Goal: Task Accomplishment & Management: Manage account settings

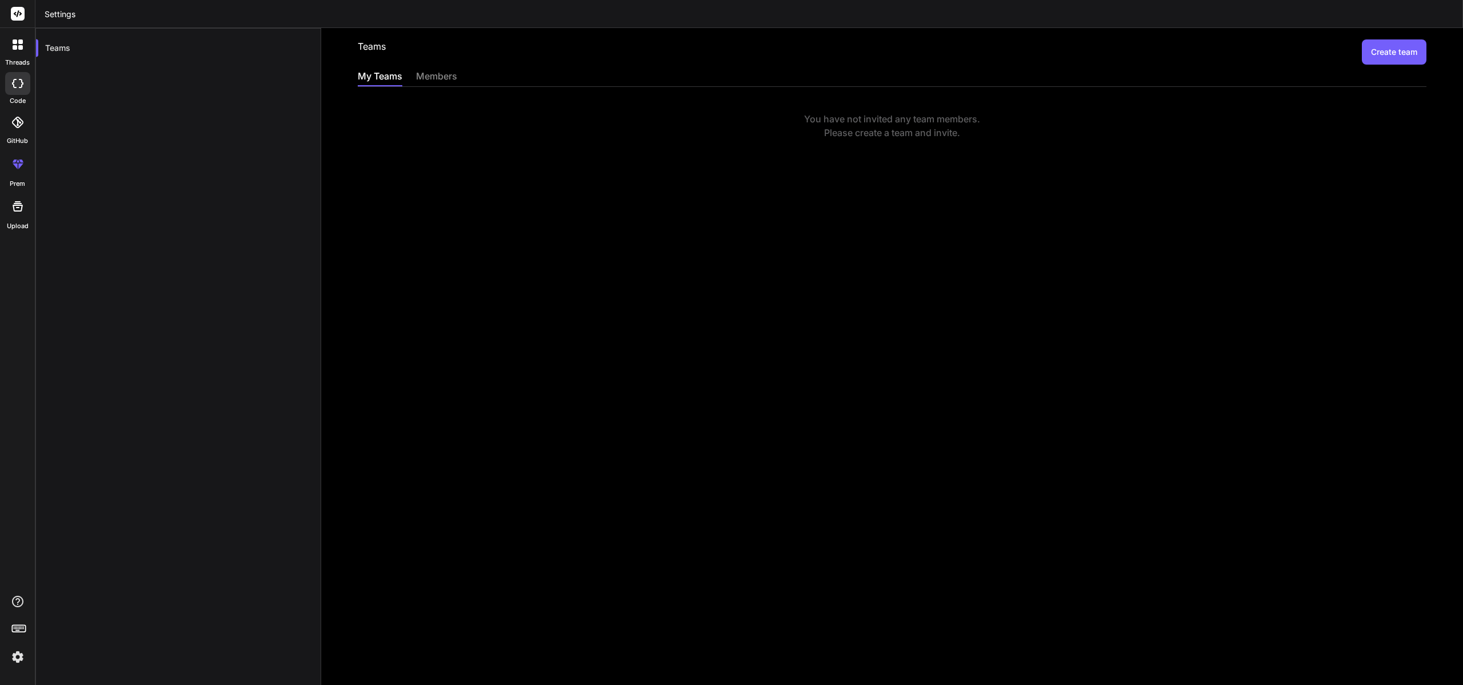
click at [19, 658] on img at bounding box center [17, 656] width 19 height 19
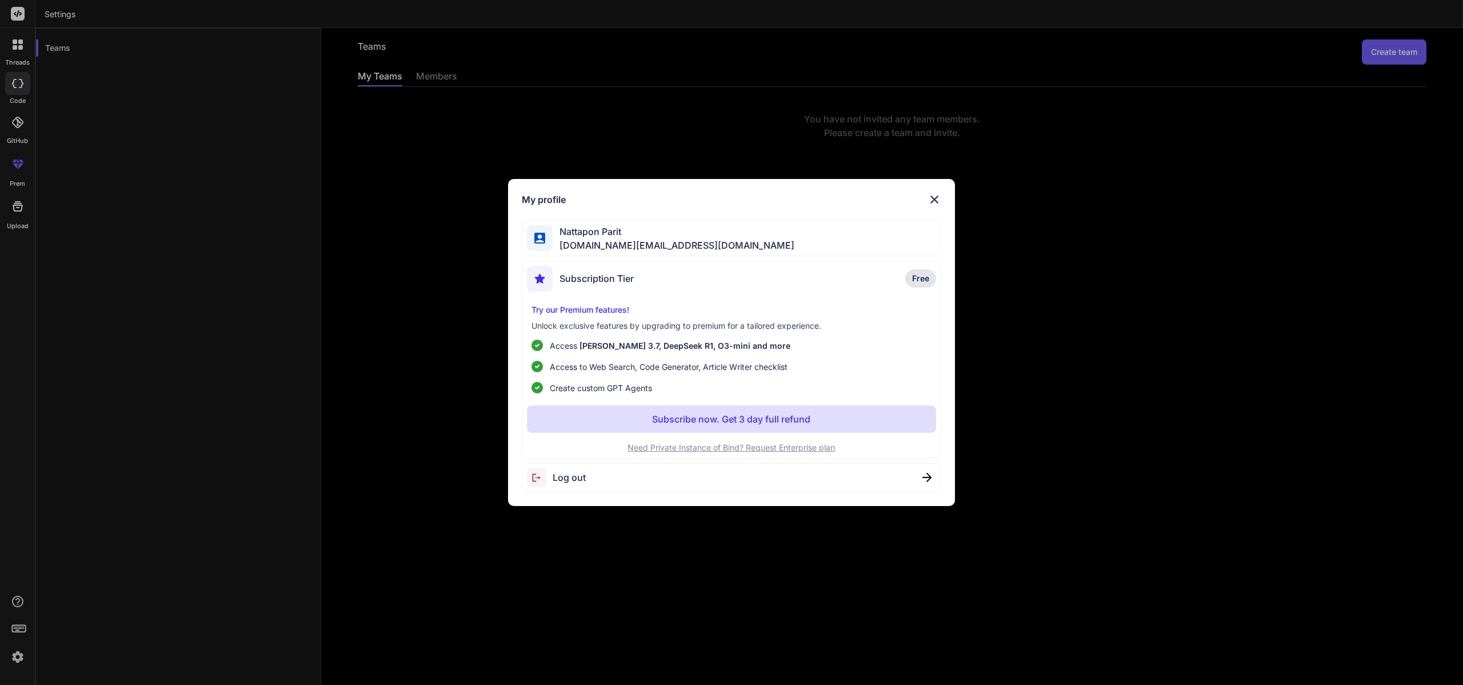
click at [554, 480] on span "Log out" at bounding box center [569, 477] width 33 height 14
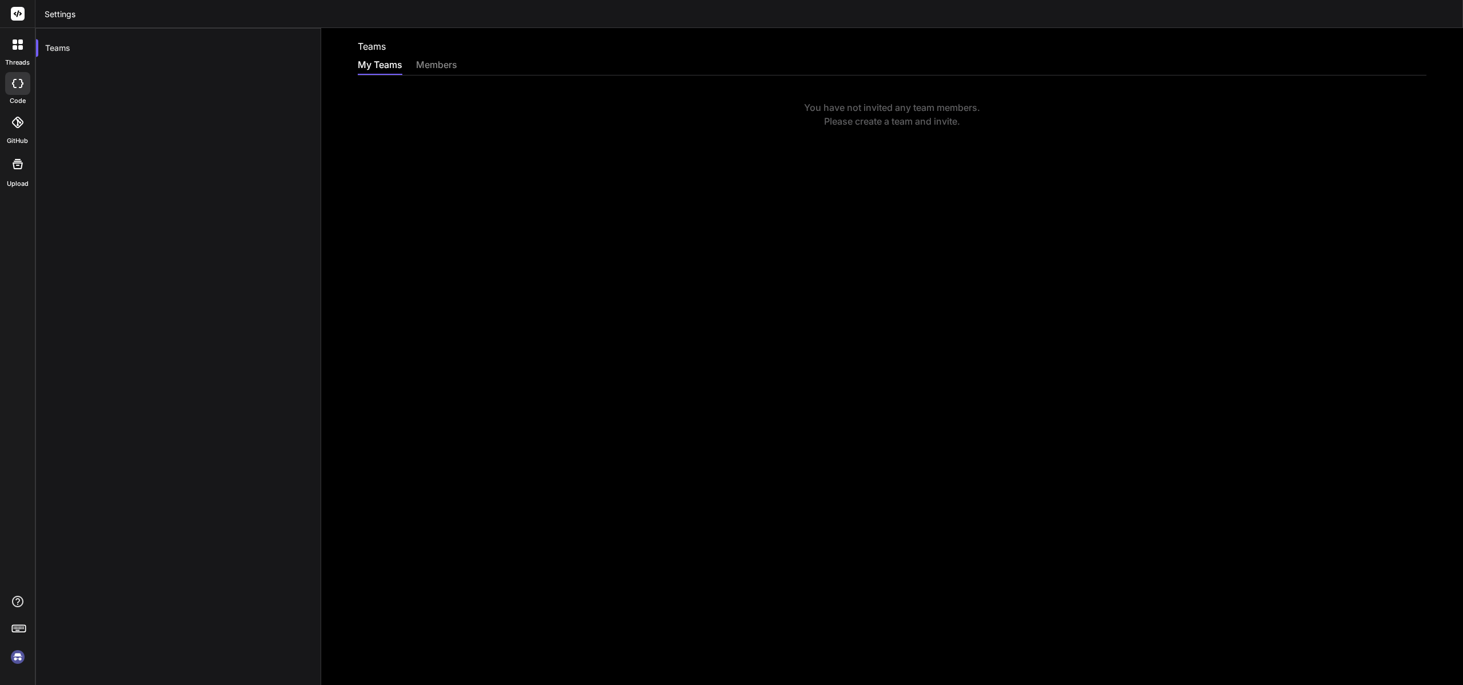
click at [13, 661] on img at bounding box center [17, 656] width 19 height 19
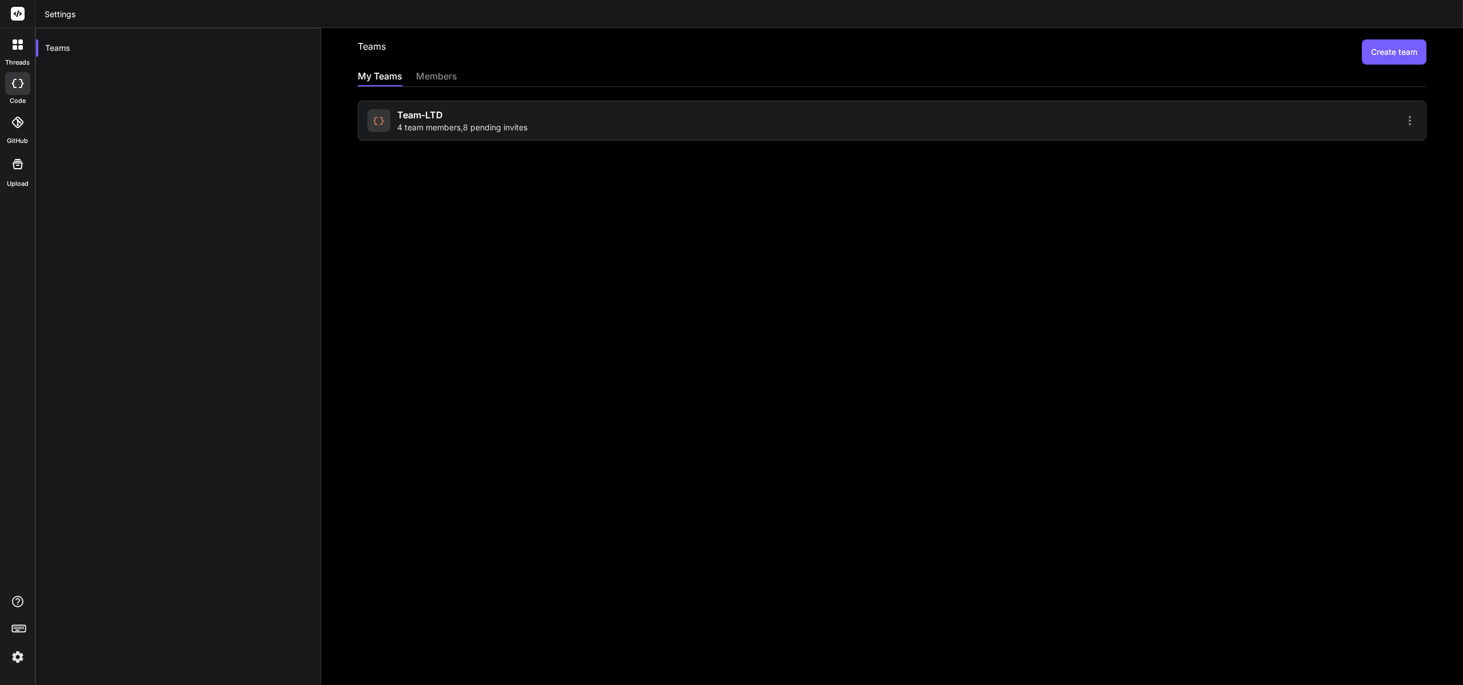
click at [525, 141] on div "Teams Create team My Teams members Team-LTD 4 team members , 8 pending invites" at bounding box center [892, 356] width 1142 height 657
click at [532, 113] on div "Team-LTD 4 team members , 8 pending invites" at bounding box center [628, 120] width 521 height 25
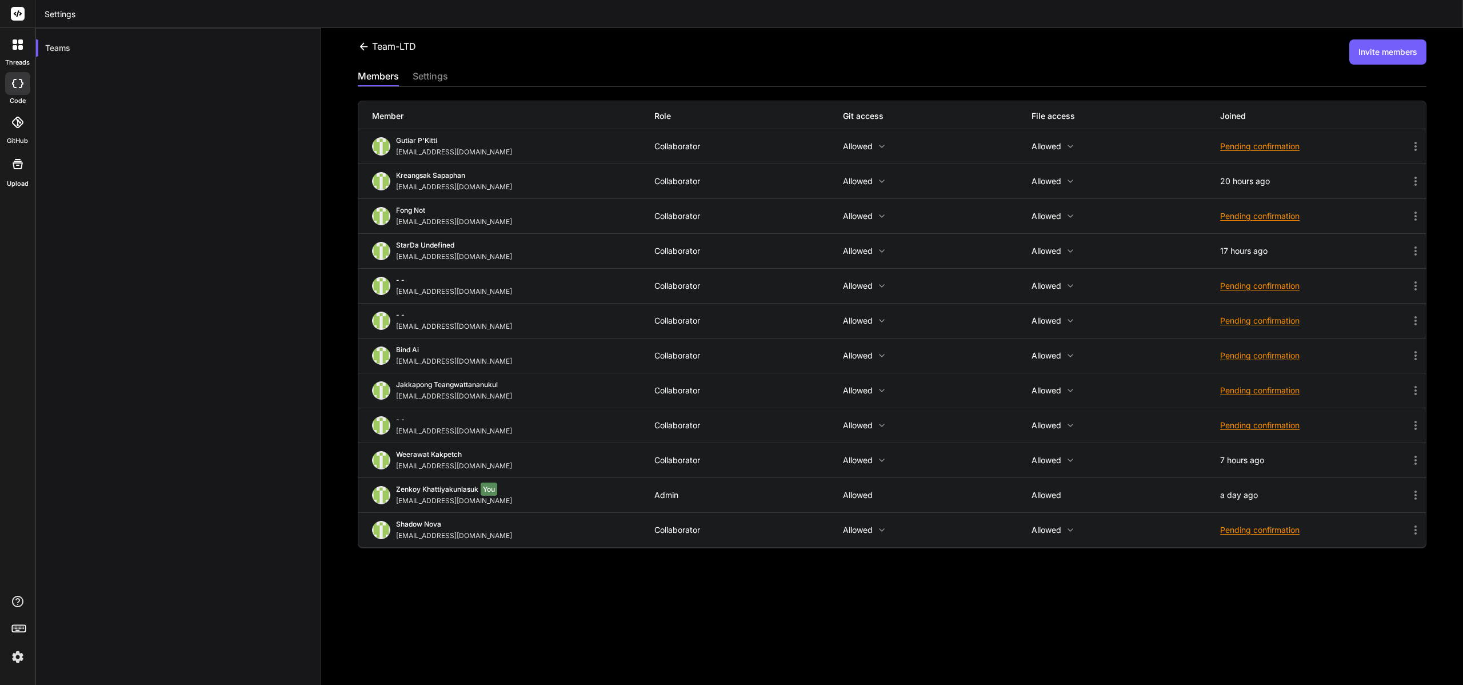
click at [1275, 428] on div "Pending confirmation" at bounding box center [1314, 425] width 189 height 11
click at [1282, 449] on span "Resend invite" at bounding box center [1289, 453] width 50 height 11
click at [432, 83] on div "settings" at bounding box center [430, 77] width 35 height 16
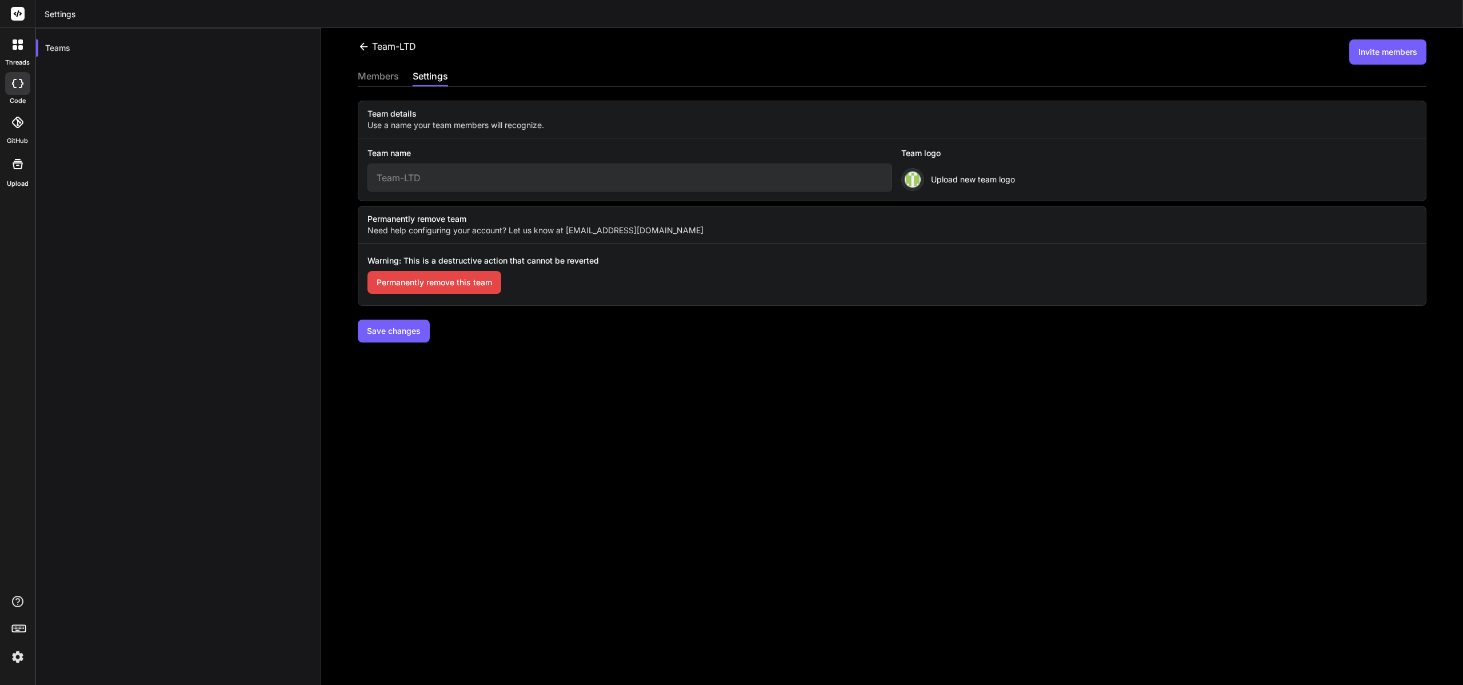
click at [391, 79] on div "members" at bounding box center [378, 77] width 41 height 16
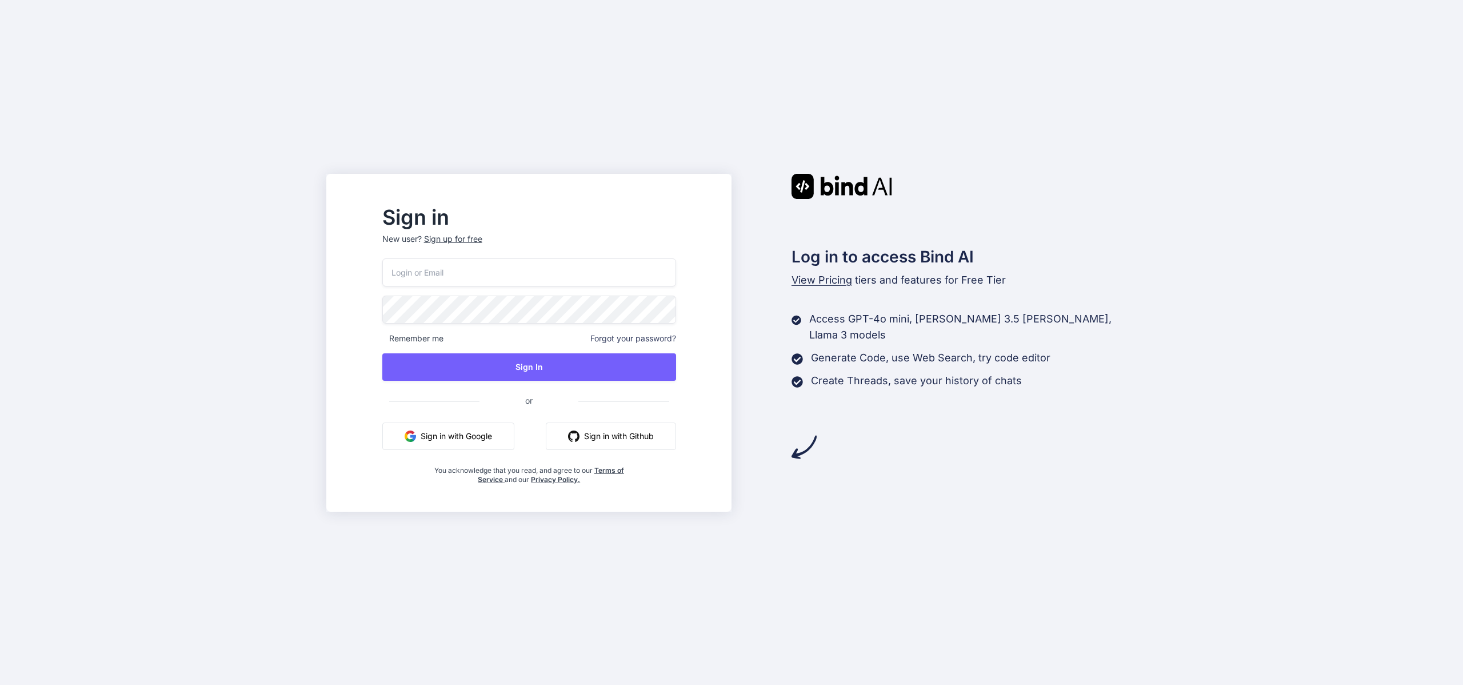
click at [577, 261] on input "email" at bounding box center [529, 272] width 294 height 28
paste input "[EMAIL_ADDRESS][DOMAIN_NAME]"
type input "[EMAIL_ADDRESS][DOMAIN_NAME]"
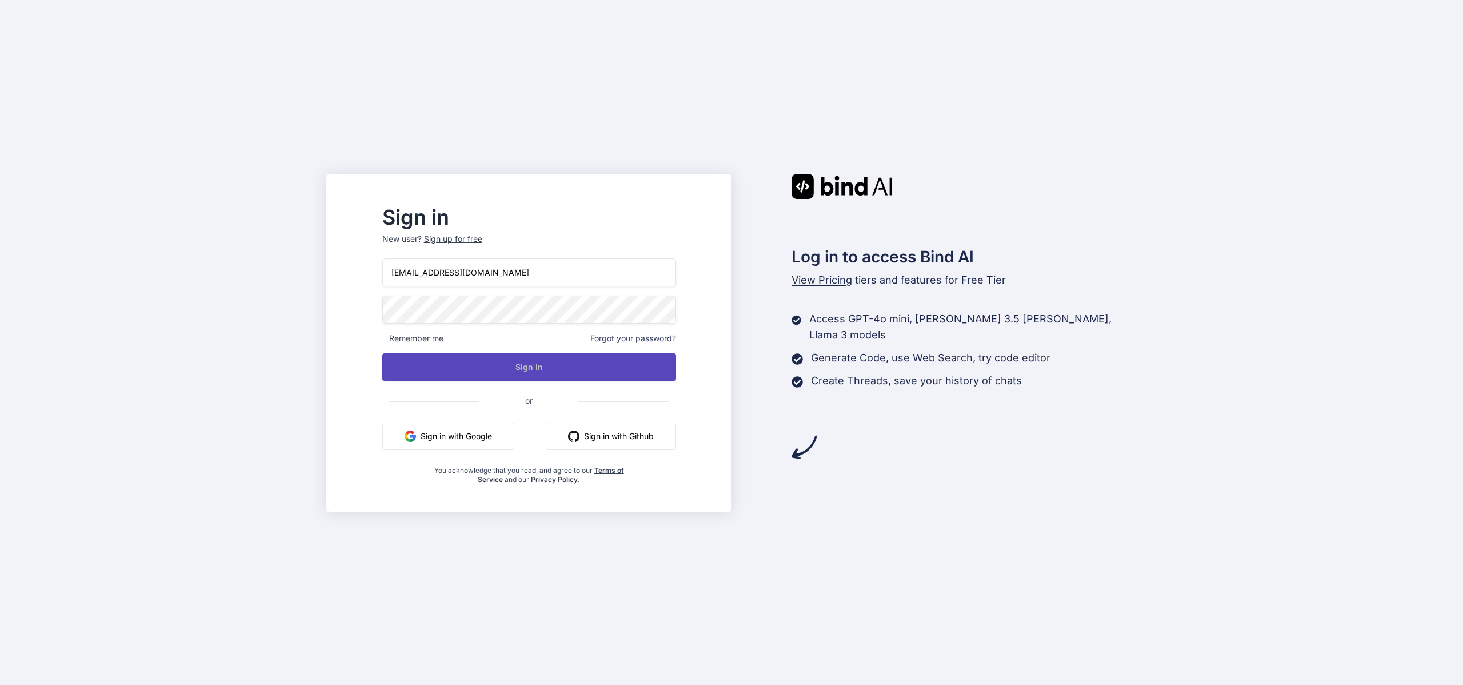
click at [460, 363] on button "Sign In" at bounding box center [529, 366] width 294 height 27
click at [552, 371] on button "Sign In" at bounding box center [529, 366] width 294 height 27
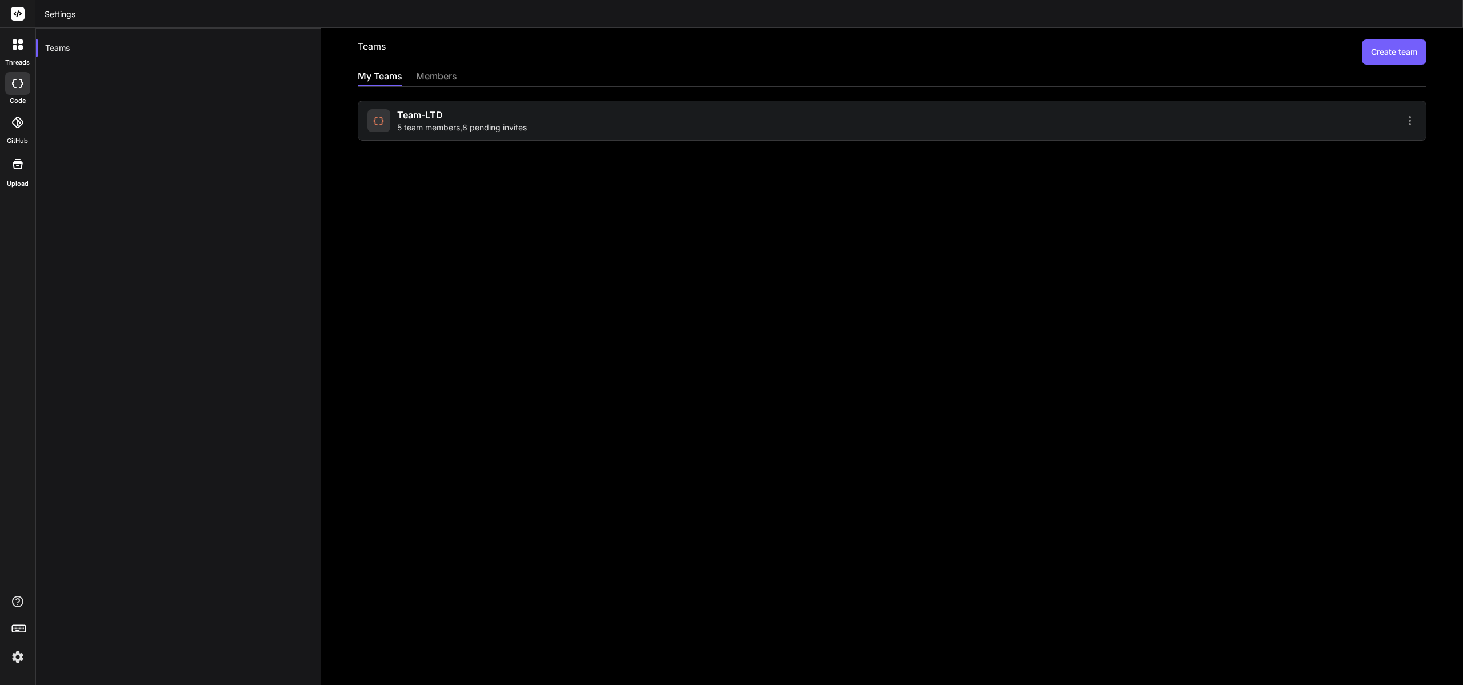
click at [661, 110] on div "Team-LTD 5 team members , 8 pending invites" at bounding box center [628, 120] width 521 height 25
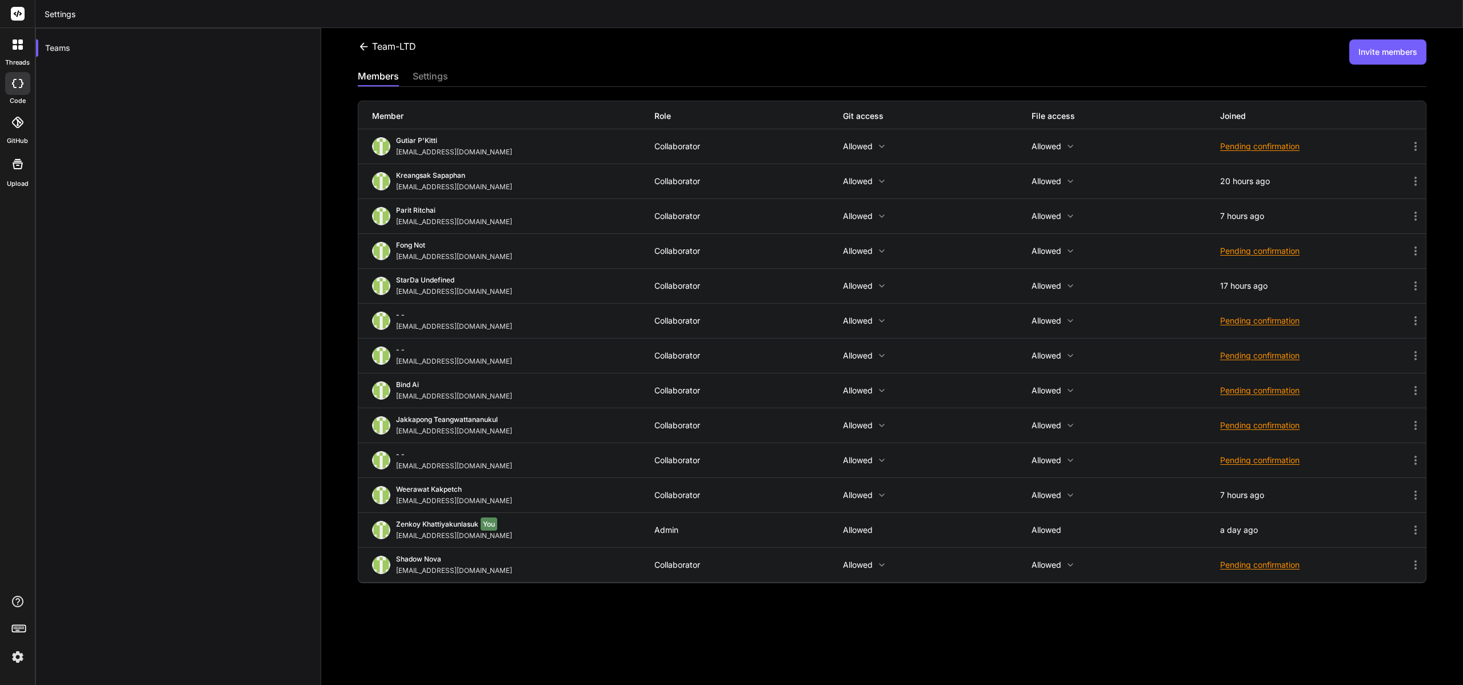
click at [1366, 47] on button "Invite members" at bounding box center [1388, 51] width 77 height 25
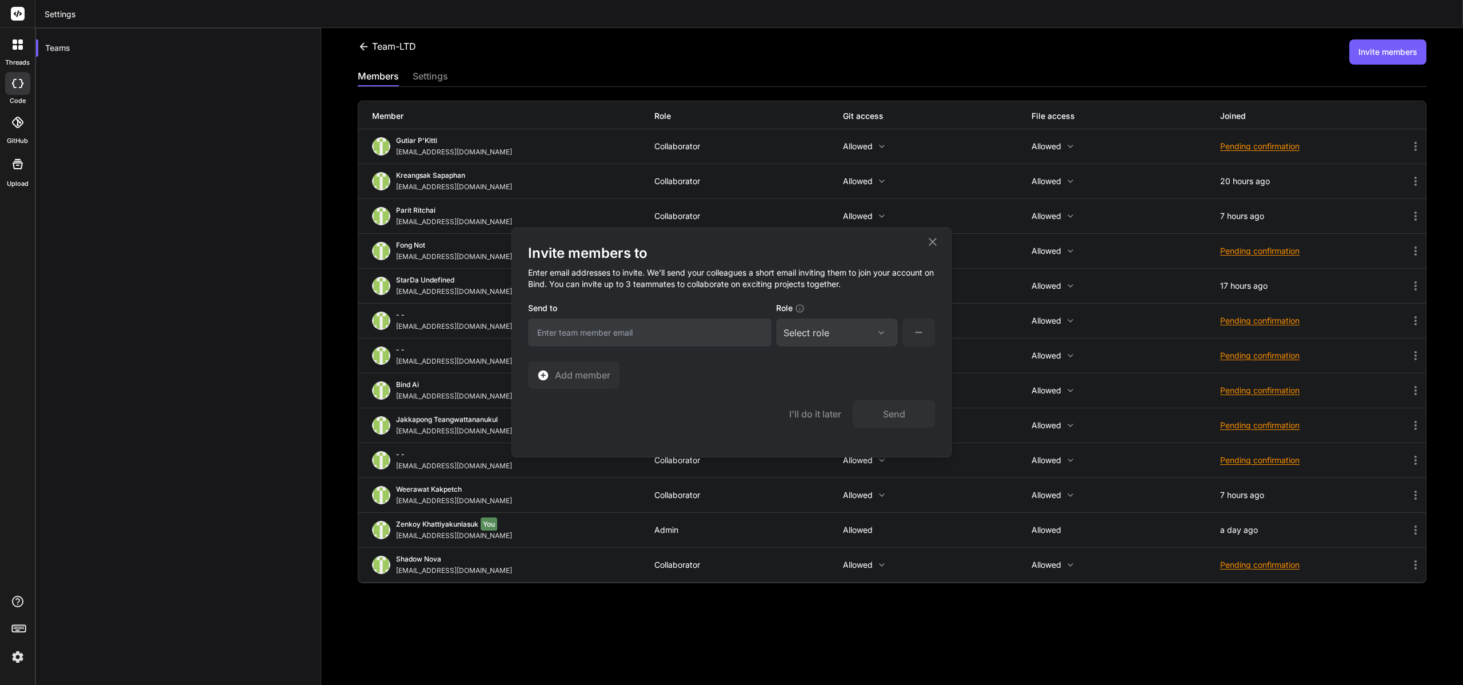
click at [687, 329] on input "email" at bounding box center [650, 332] width 244 height 28
paste input "[EMAIL_ADDRESS][DOMAIN_NAME]"
type input "[EMAIL_ADDRESS][DOMAIN_NAME]"
click at [812, 335] on div "Select role" at bounding box center [807, 333] width 46 height 14
click at [829, 402] on div "Collaborator" at bounding box center [822, 407] width 46 height 11
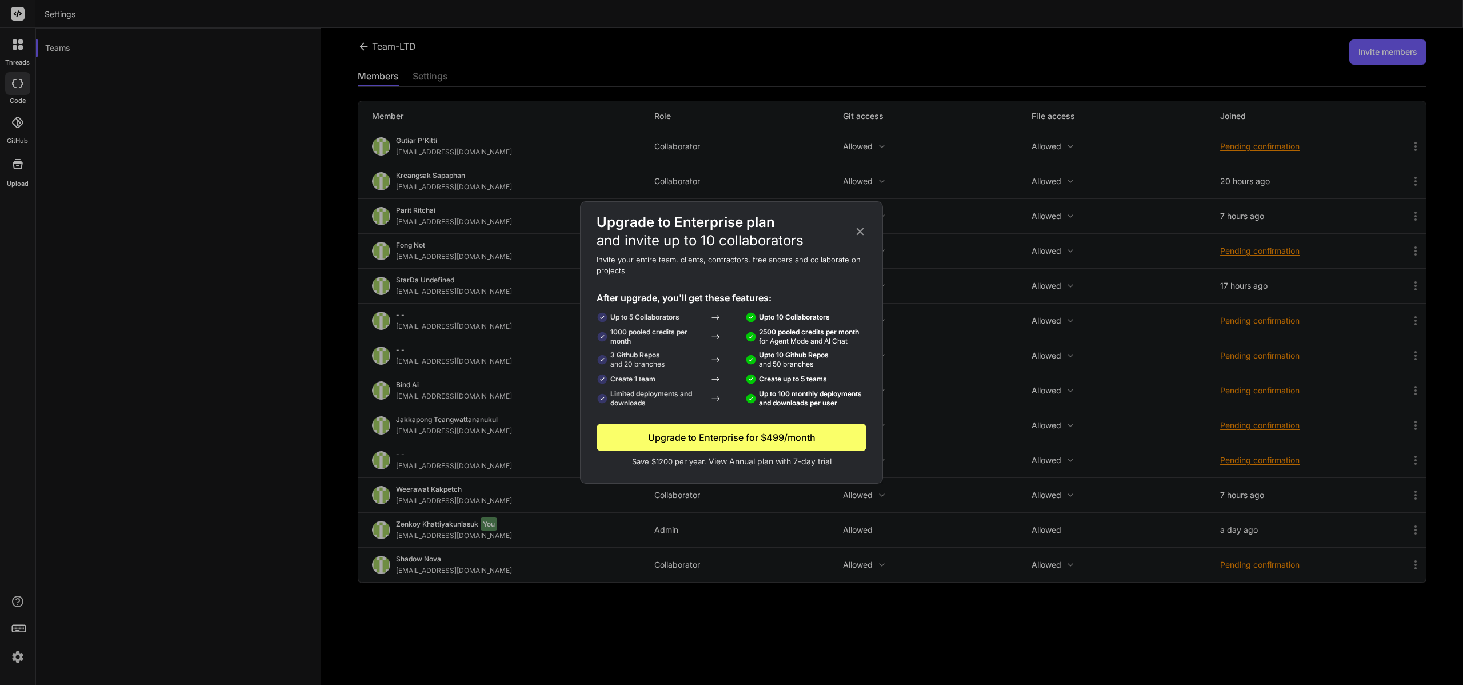
click at [860, 232] on icon at bounding box center [860, 230] width 7 height 7
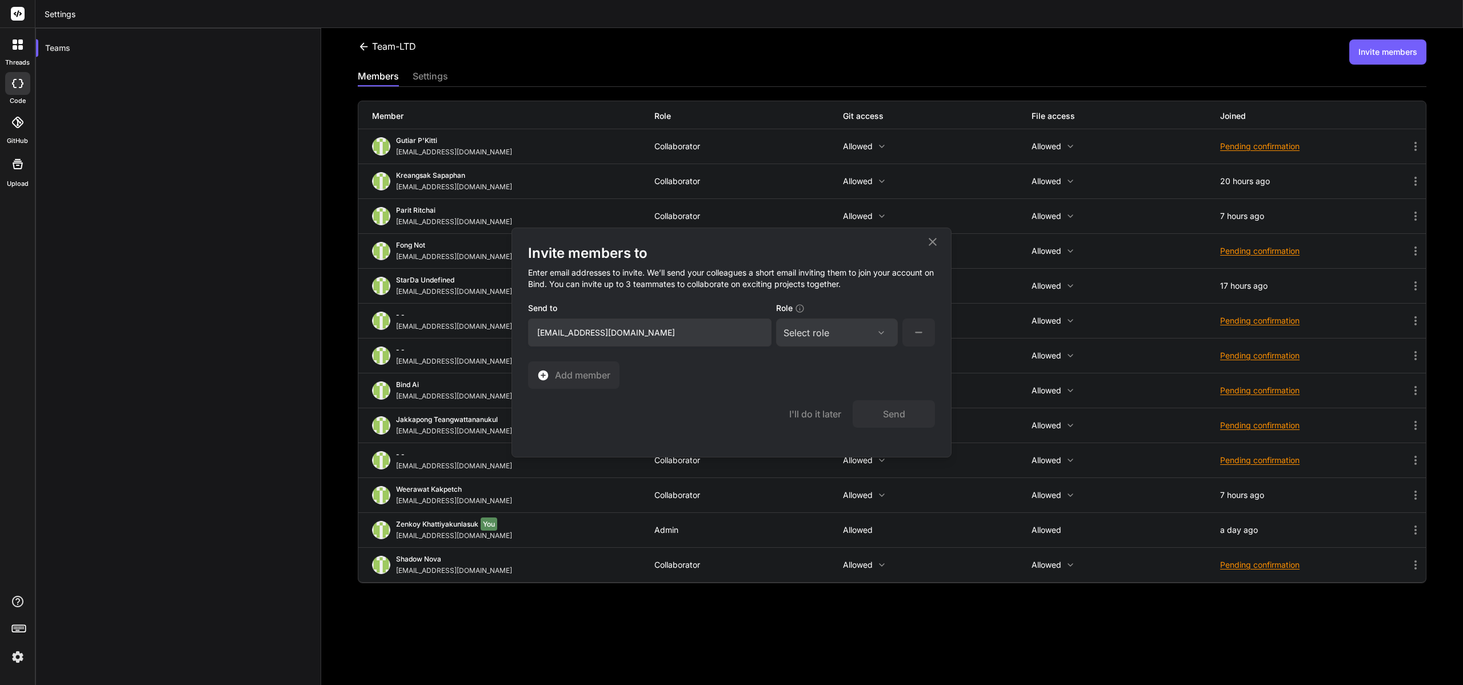
click at [930, 246] on icon at bounding box center [933, 242] width 14 height 14
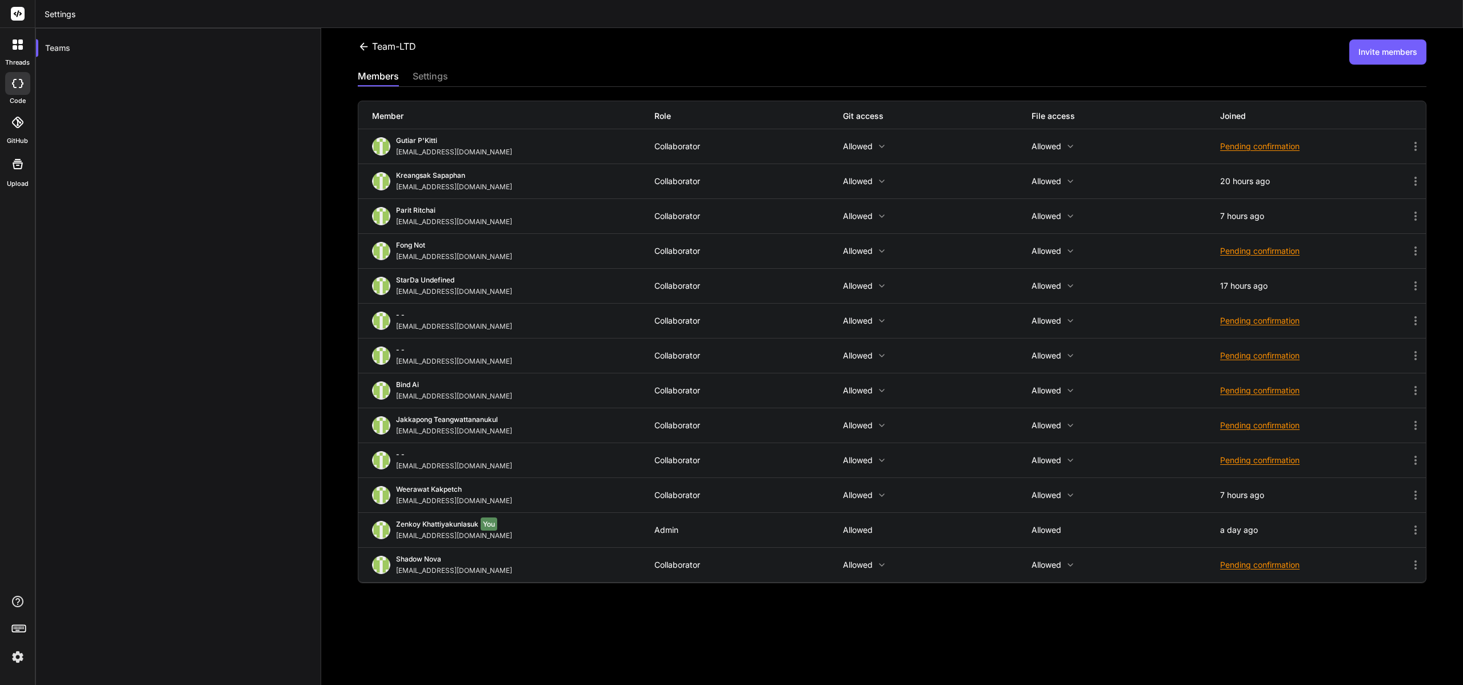
click at [1376, 59] on button "Invite members" at bounding box center [1388, 51] width 77 height 25
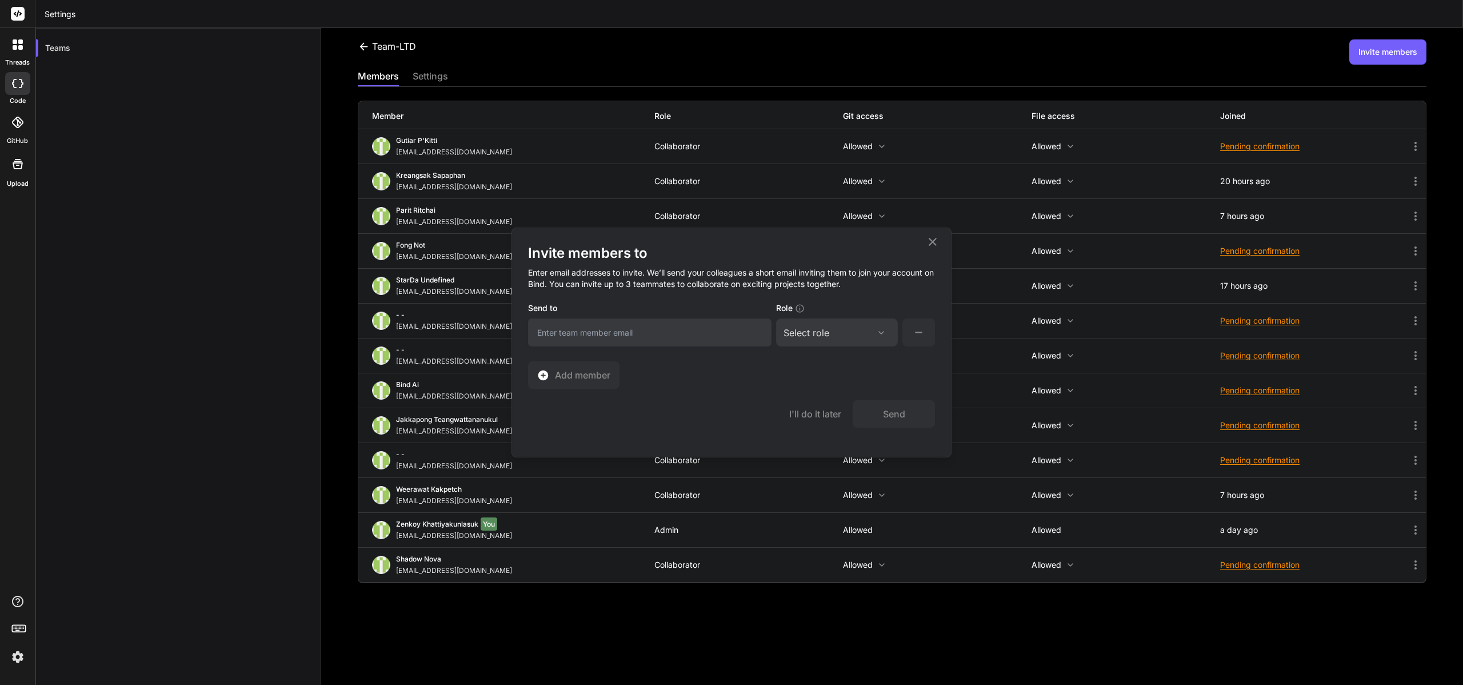
click at [932, 247] on icon at bounding box center [933, 242] width 14 height 14
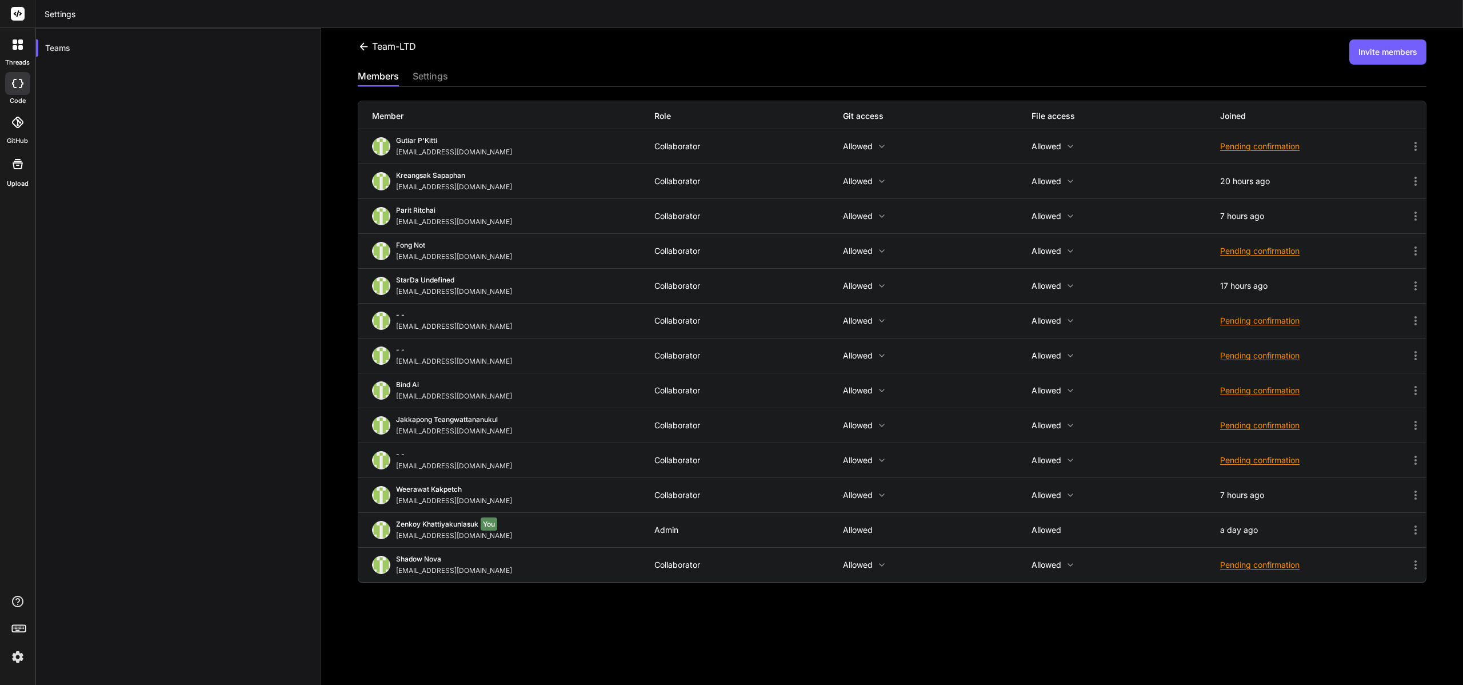
click at [365, 47] on icon at bounding box center [364, 47] width 12 height 12
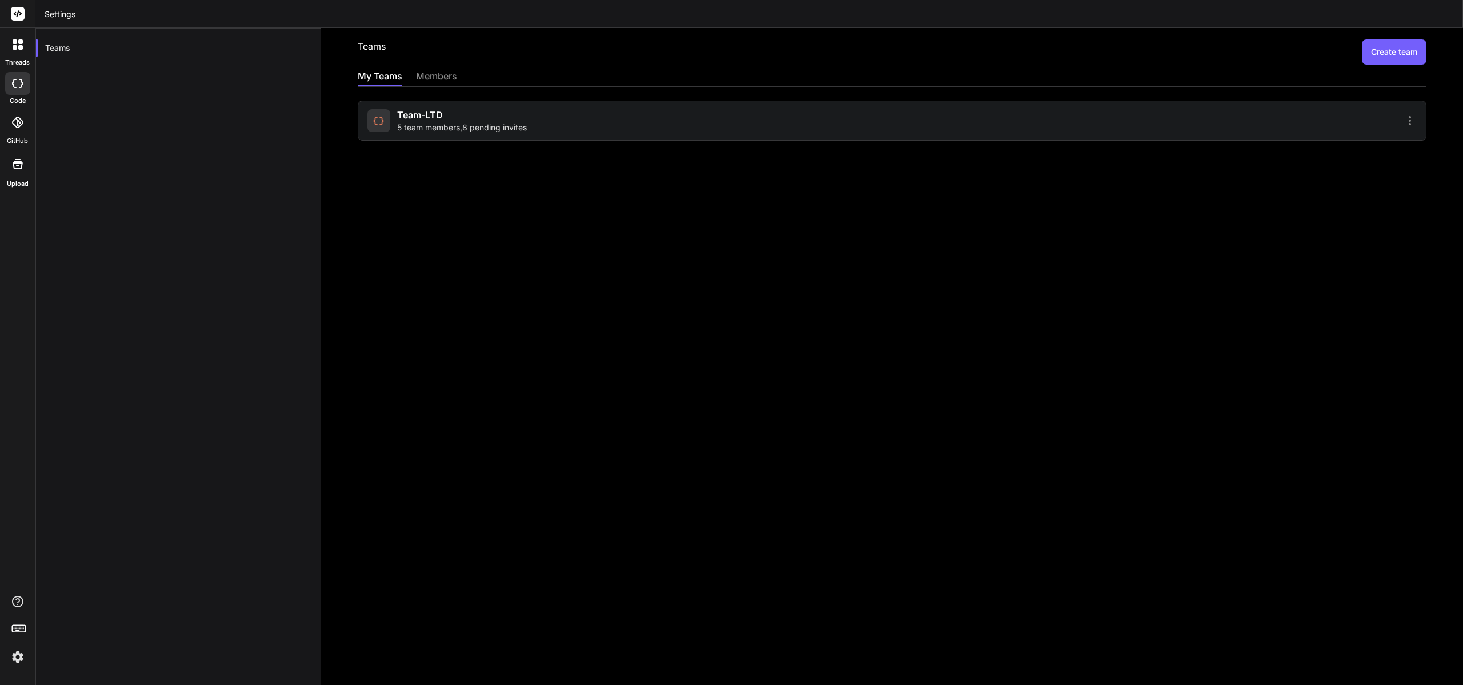
click at [463, 110] on div "Team-LTD 5 team members , 8 pending invites" at bounding box center [462, 120] width 130 height 25
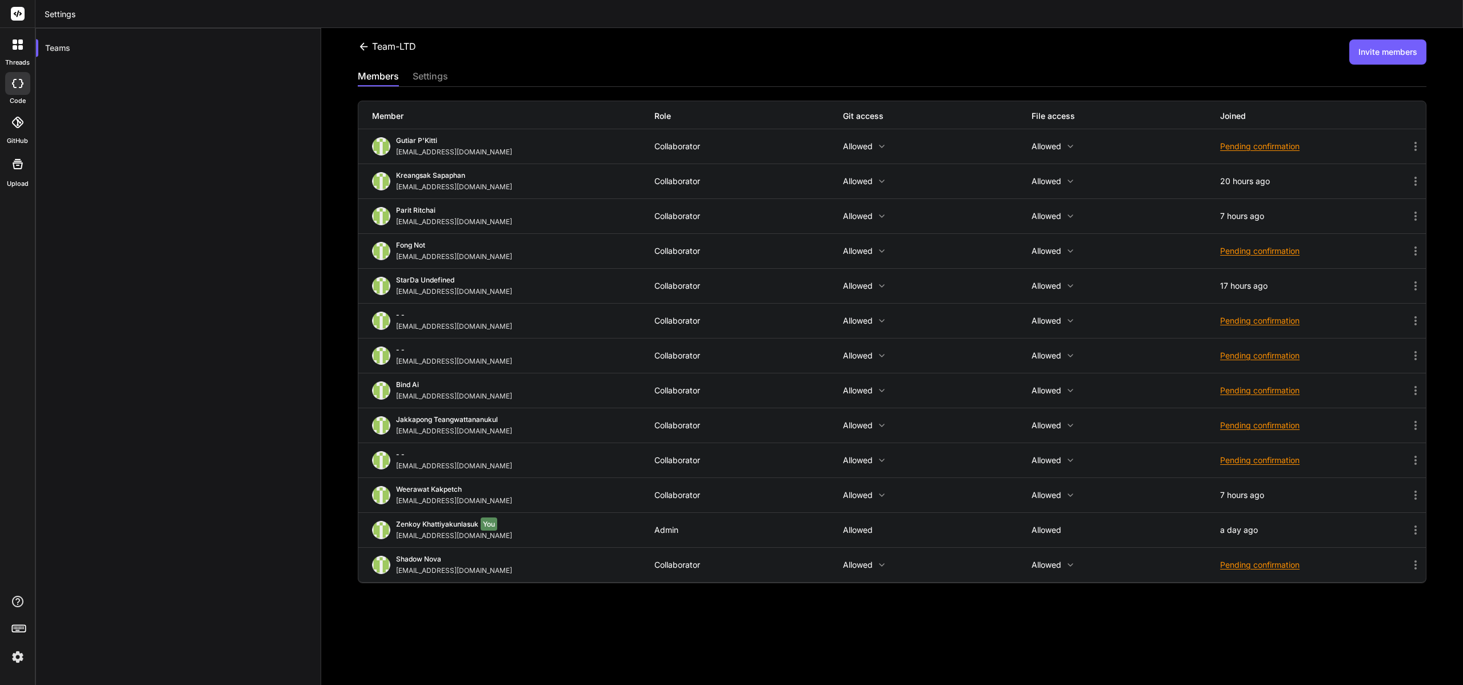
click at [1410, 51] on button "Invite members" at bounding box center [1388, 51] width 77 height 25
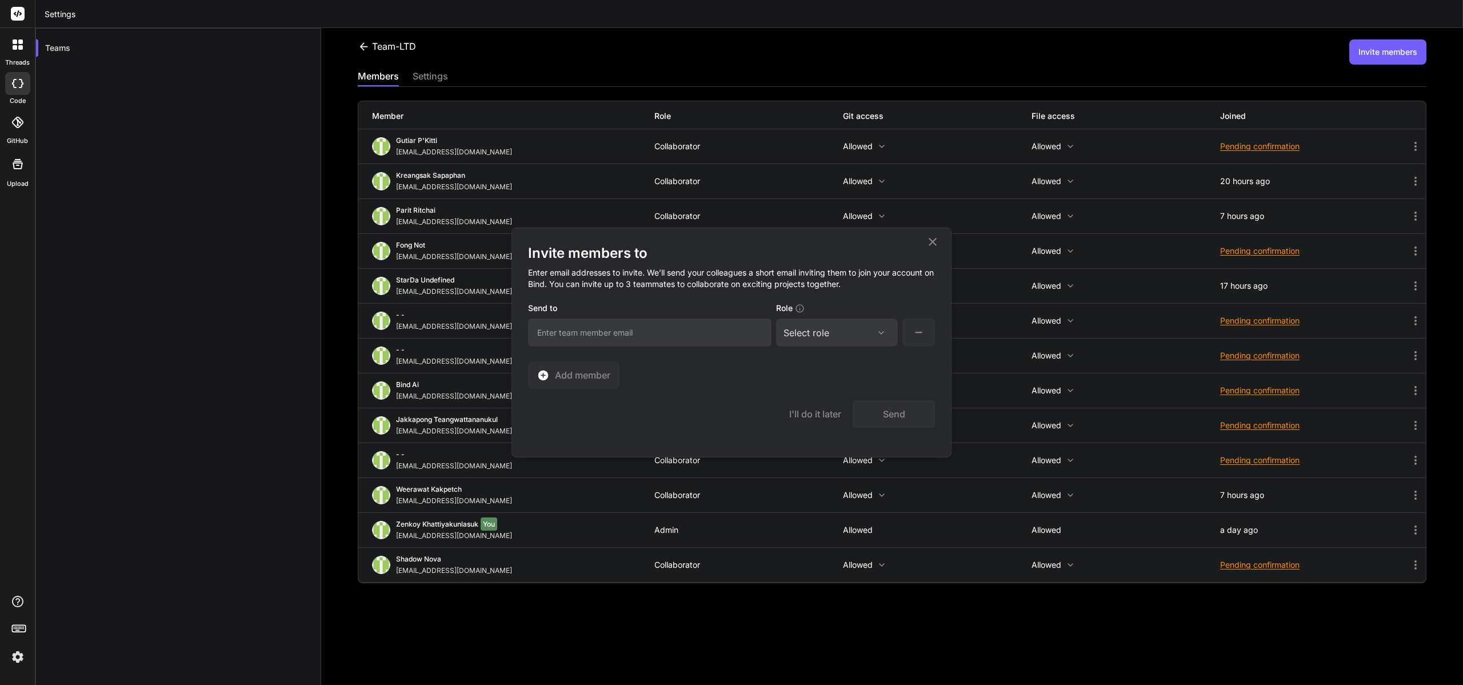
click at [711, 336] on input "email" at bounding box center [650, 332] width 244 height 28
paste input "[EMAIL_ADDRESS][DOMAIN_NAME]"
type input "[EMAIL_ADDRESS][DOMAIN_NAME]"
click at [774, 336] on div "Send to kiilberry31@gmail.com Role Select role Assign Role Admin Collaborator M…" at bounding box center [731, 324] width 407 height 46
click at [800, 335] on div "Select role" at bounding box center [807, 333] width 46 height 14
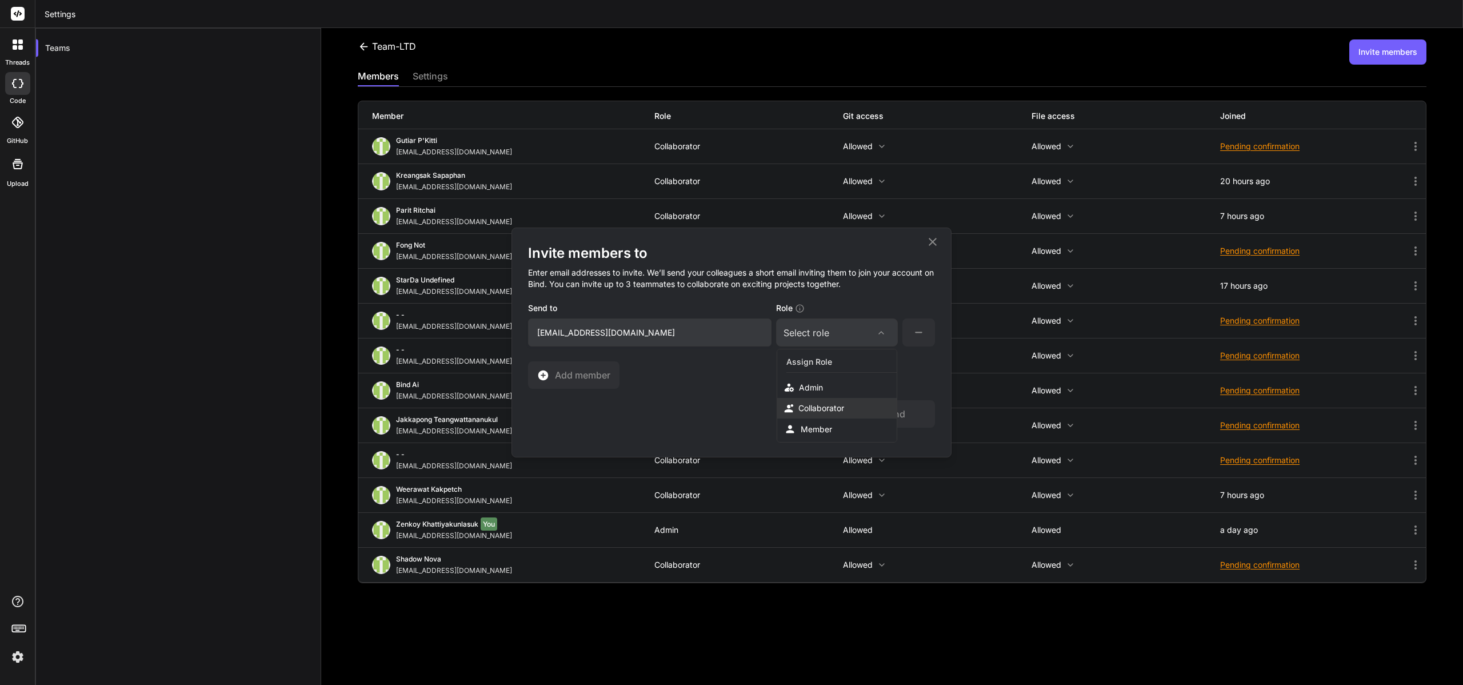
click at [816, 412] on div "Collaborator" at bounding box center [822, 407] width 46 height 11
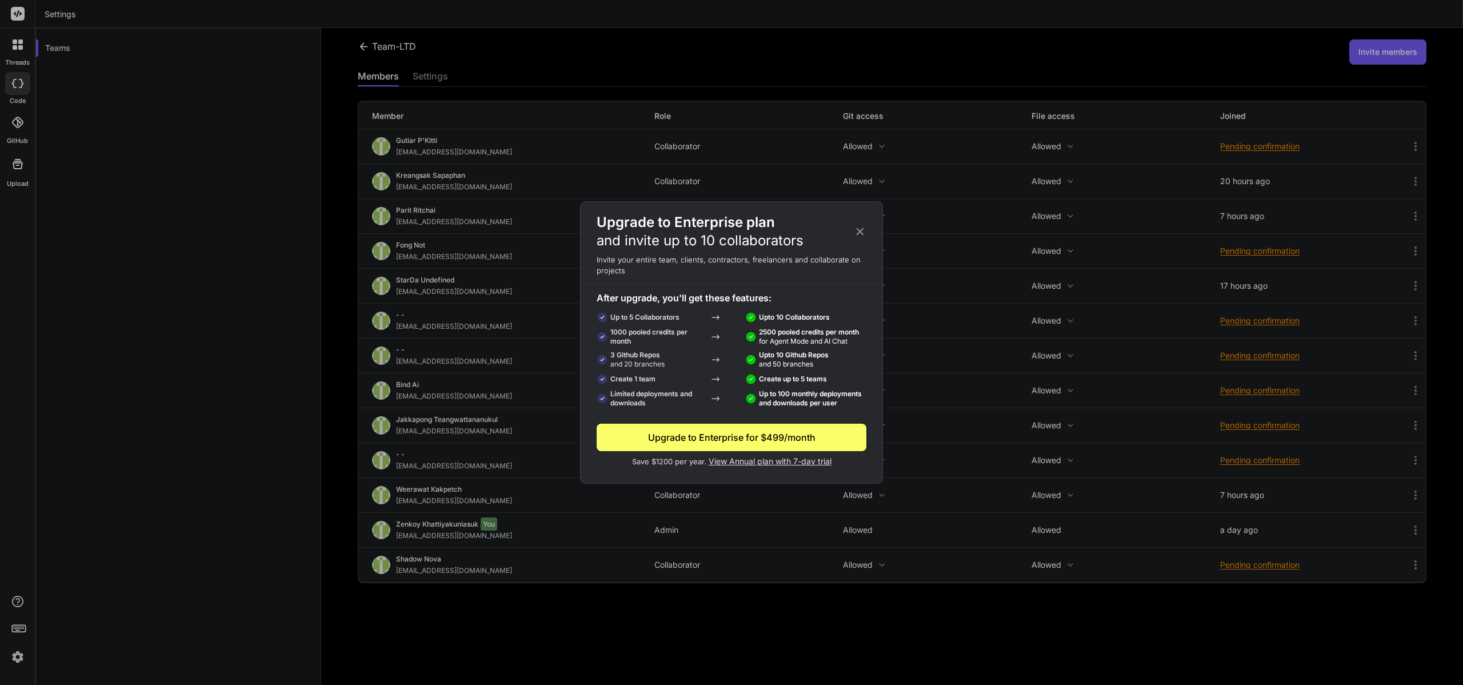
click at [860, 232] on icon at bounding box center [860, 230] width 7 height 7
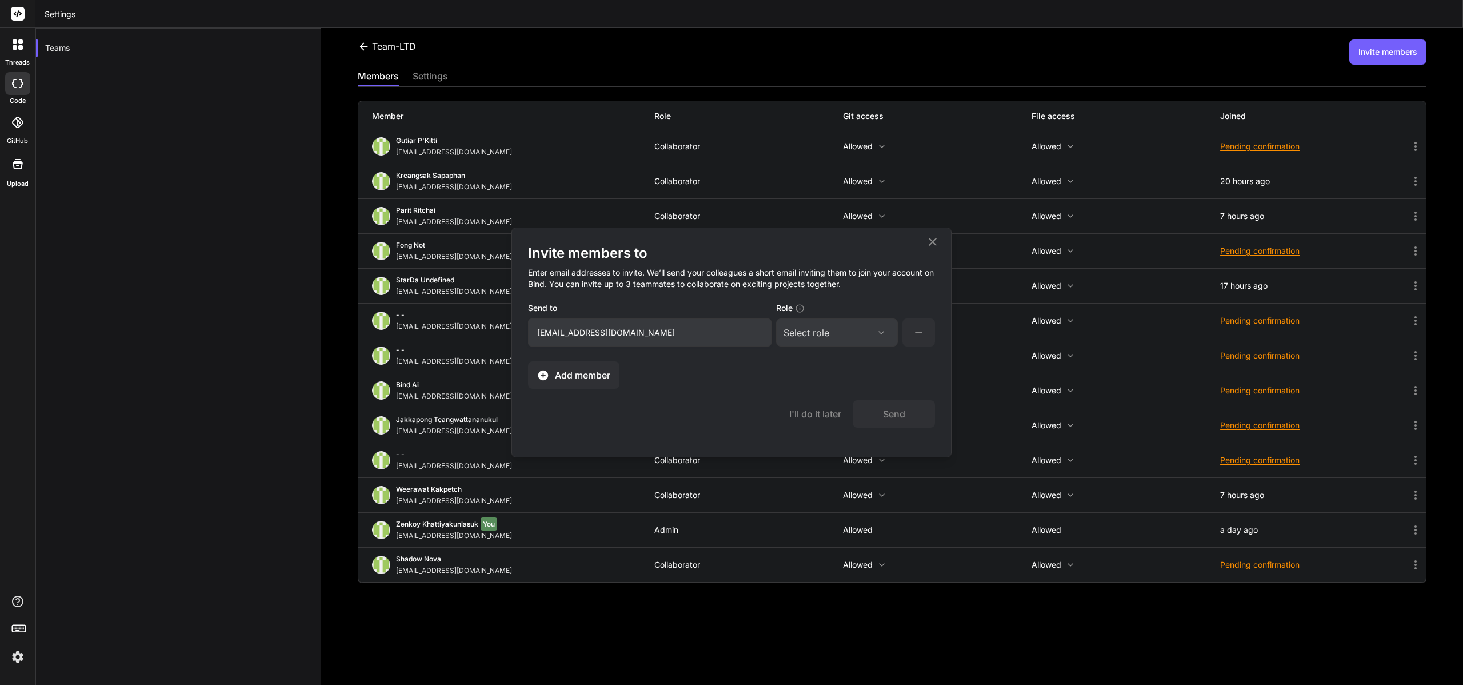
click at [601, 380] on span "Add member" at bounding box center [582, 375] width 55 height 14
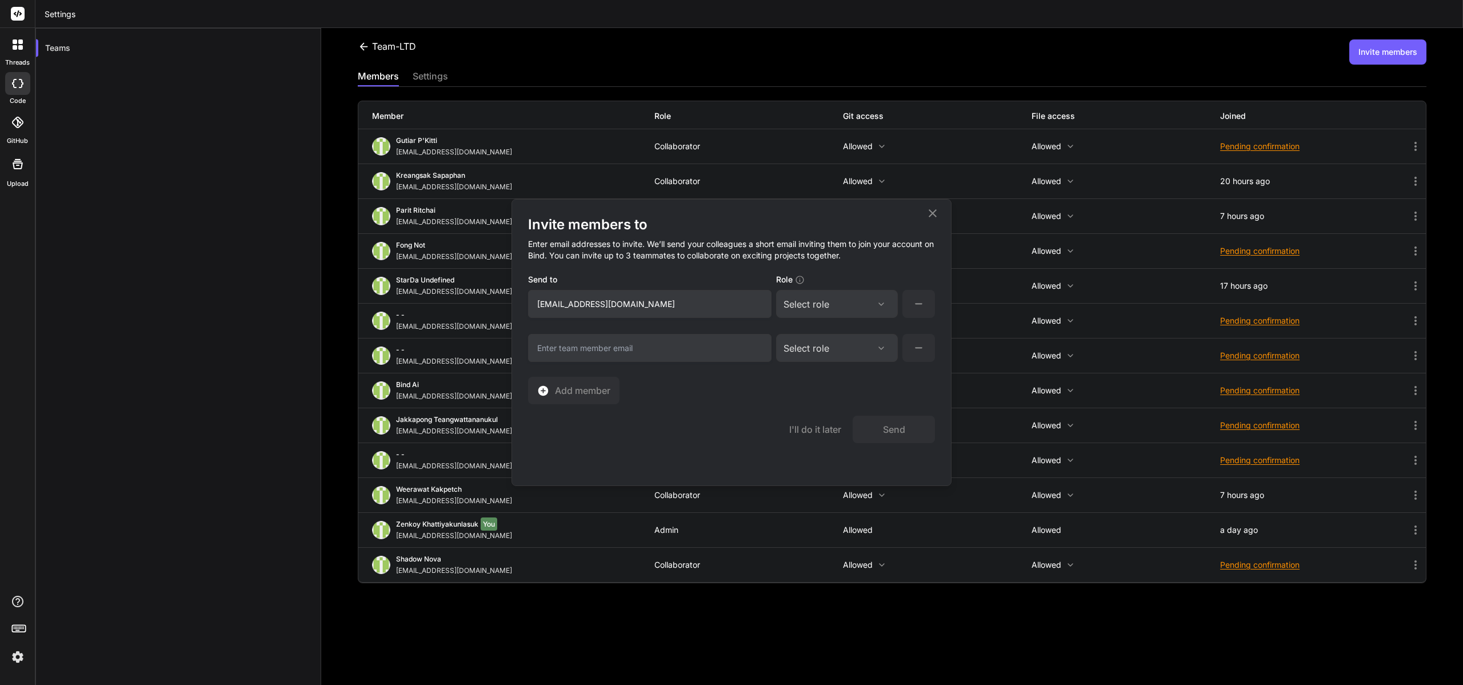
click at [824, 322] on div "Invite members to Enter email addresses to invite. We’ll send your colleagues a…" at bounding box center [731, 309] width 407 height 189
click at [829, 312] on div "Select role Assign Role Admin Collaborator Member" at bounding box center [837, 304] width 122 height 28
click at [828, 299] on div "Select role" at bounding box center [807, 304] width 46 height 14
drag, startPoint x: 823, startPoint y: 394, endPoint x: 708, endPoint y: 437, distance: 122.6
click at [705, 436] on div "Invite members to Enter email addresses to invite. We’ll send your colleagues a…" at bounding box center [731, 342] width 439 height 286
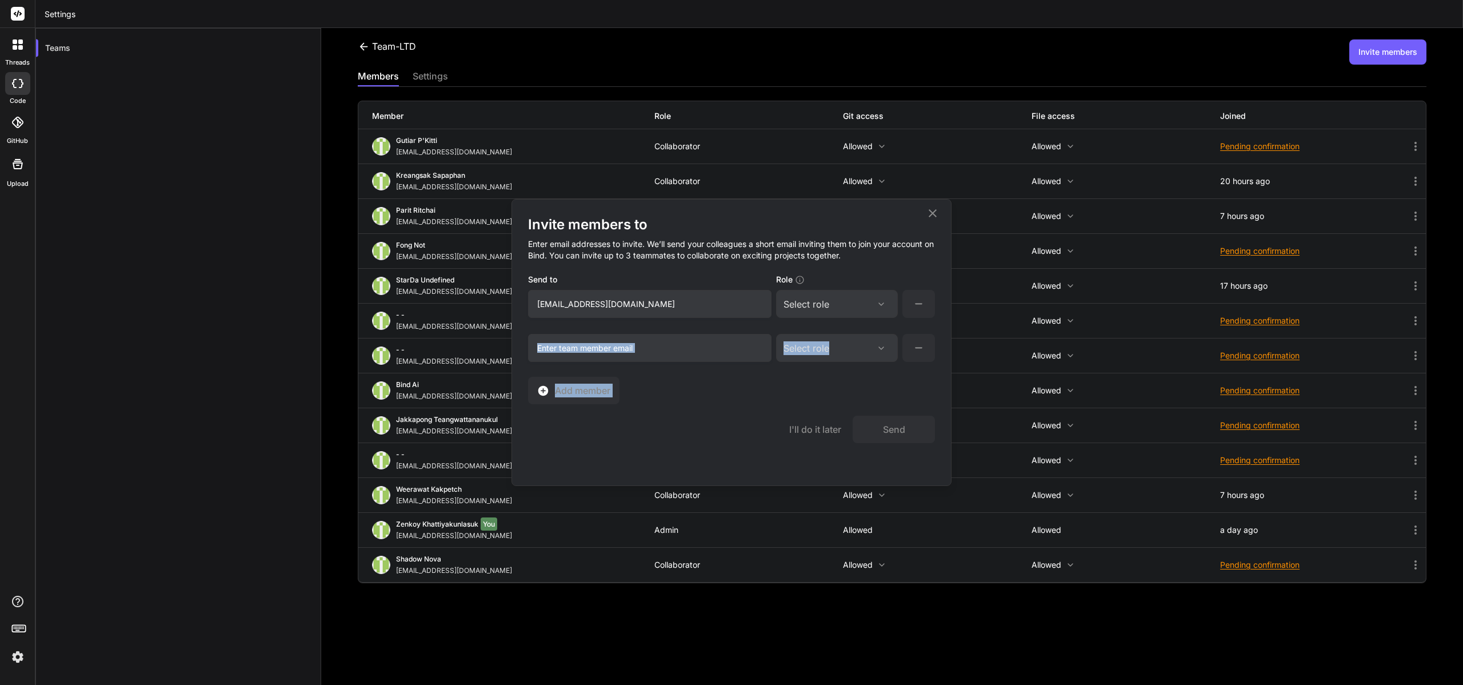
click at [832, 429] on button "I'll do it later" at bounding box center [815, 429] width 52 height 14
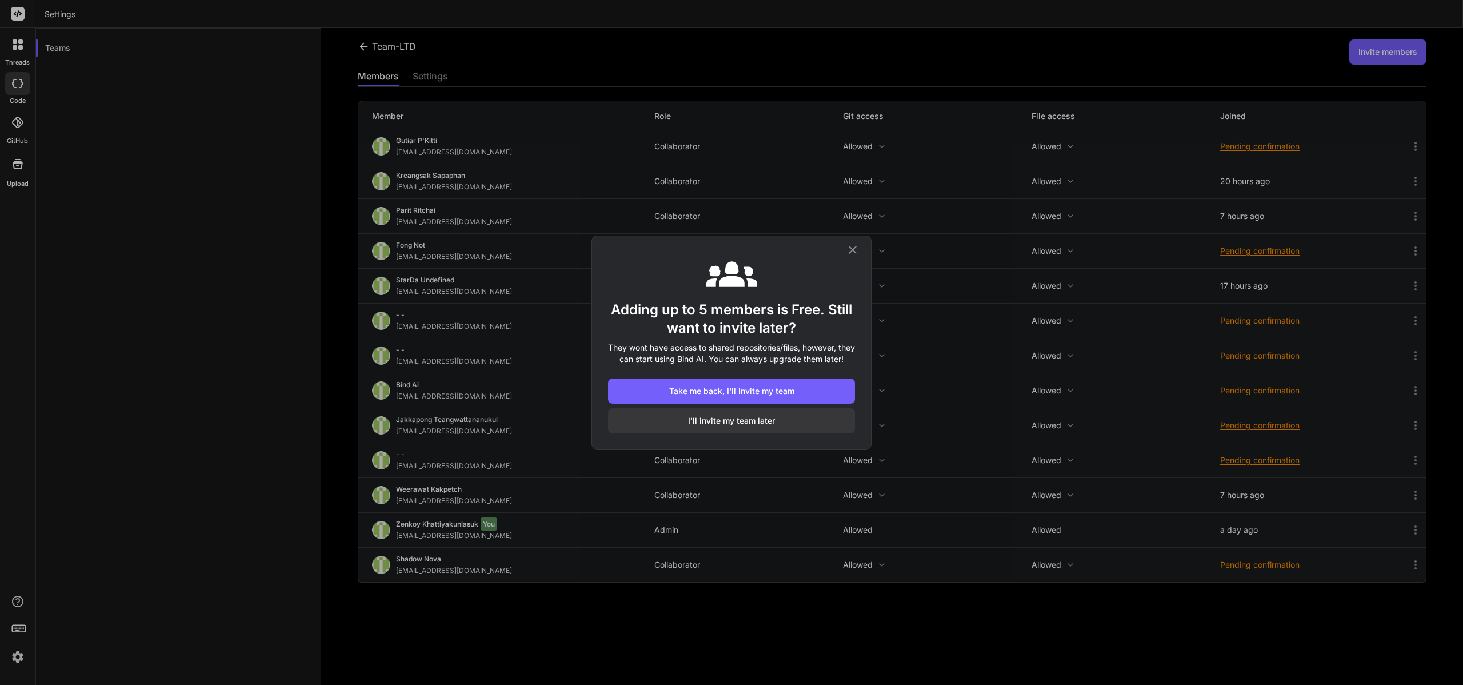
click at [816, 426] on button "I'll invite my team later" at bounding box center [731, 420] width 247 height 25
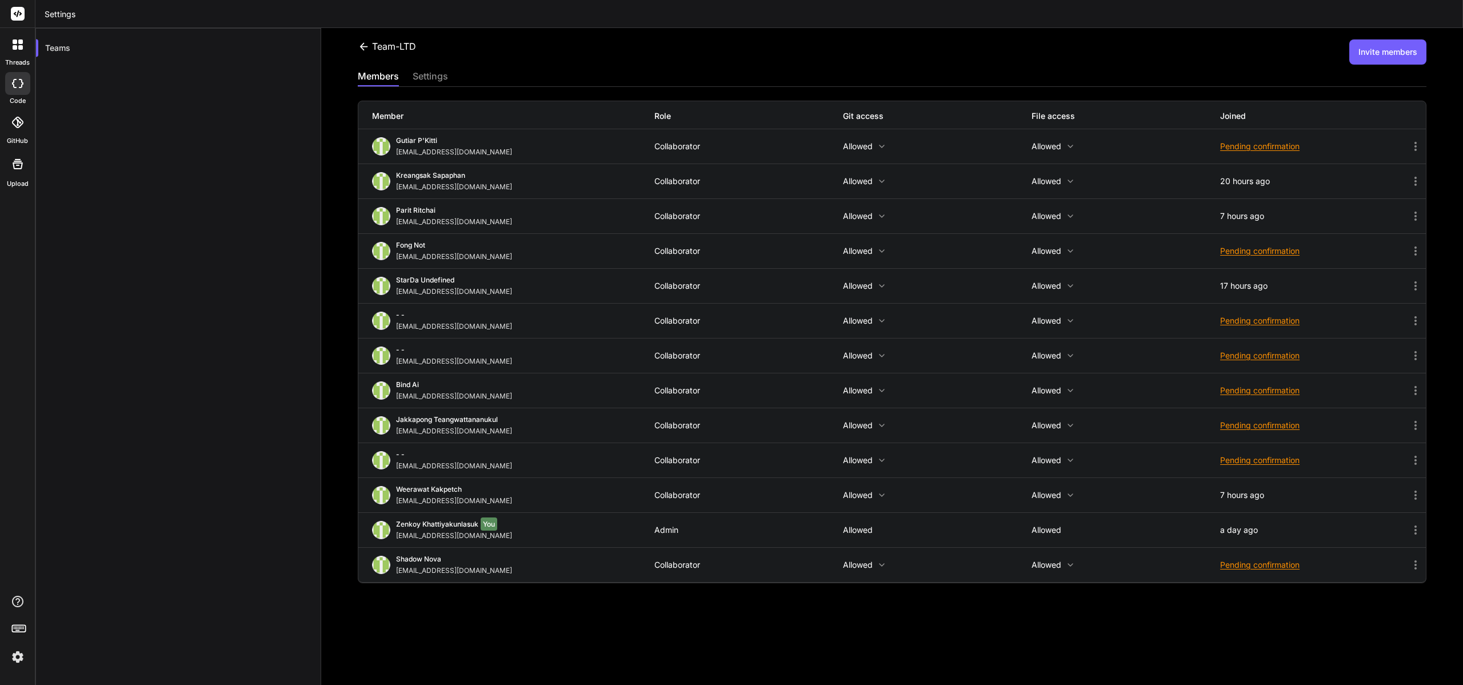
click at [1376, 50] on button "Invite members" at bounding box center [1388, 51] width 77 height 25
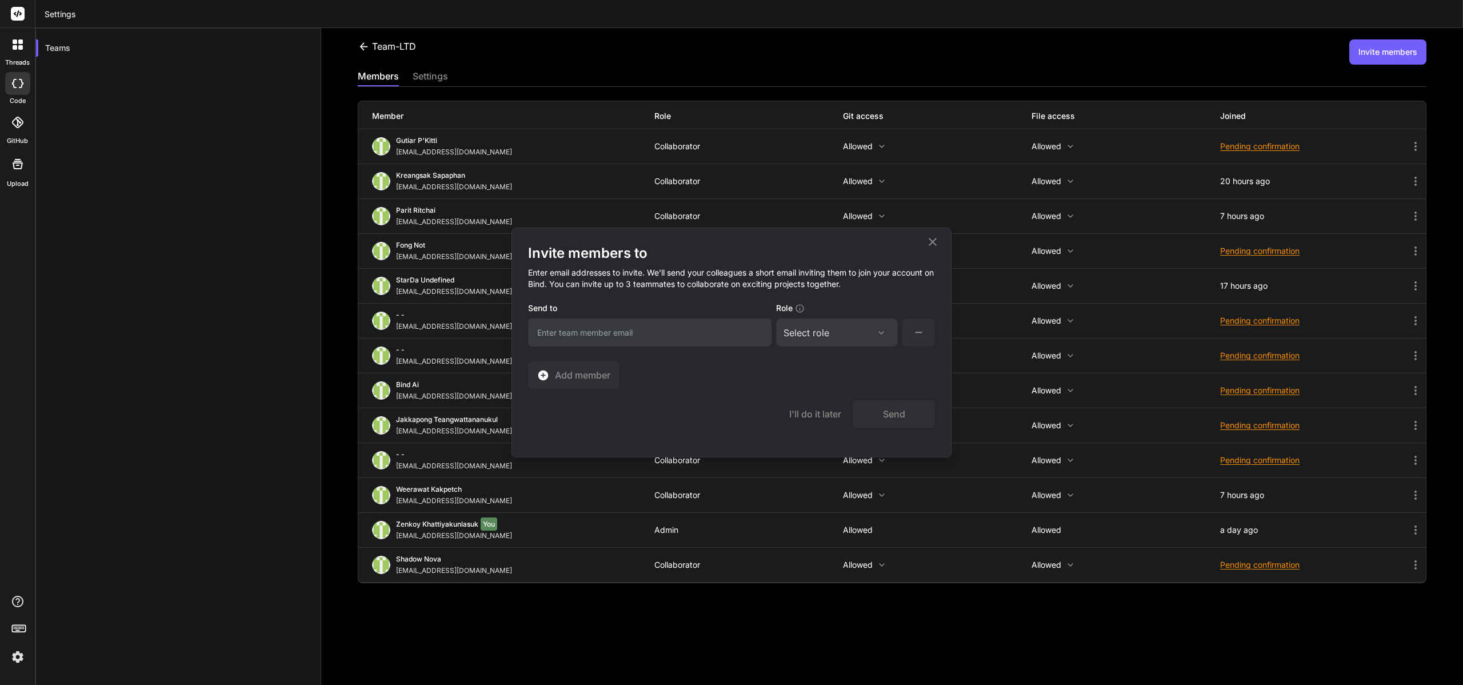
click at [929, 242] on icon at bounding box center [933, 242] width 14 height 14
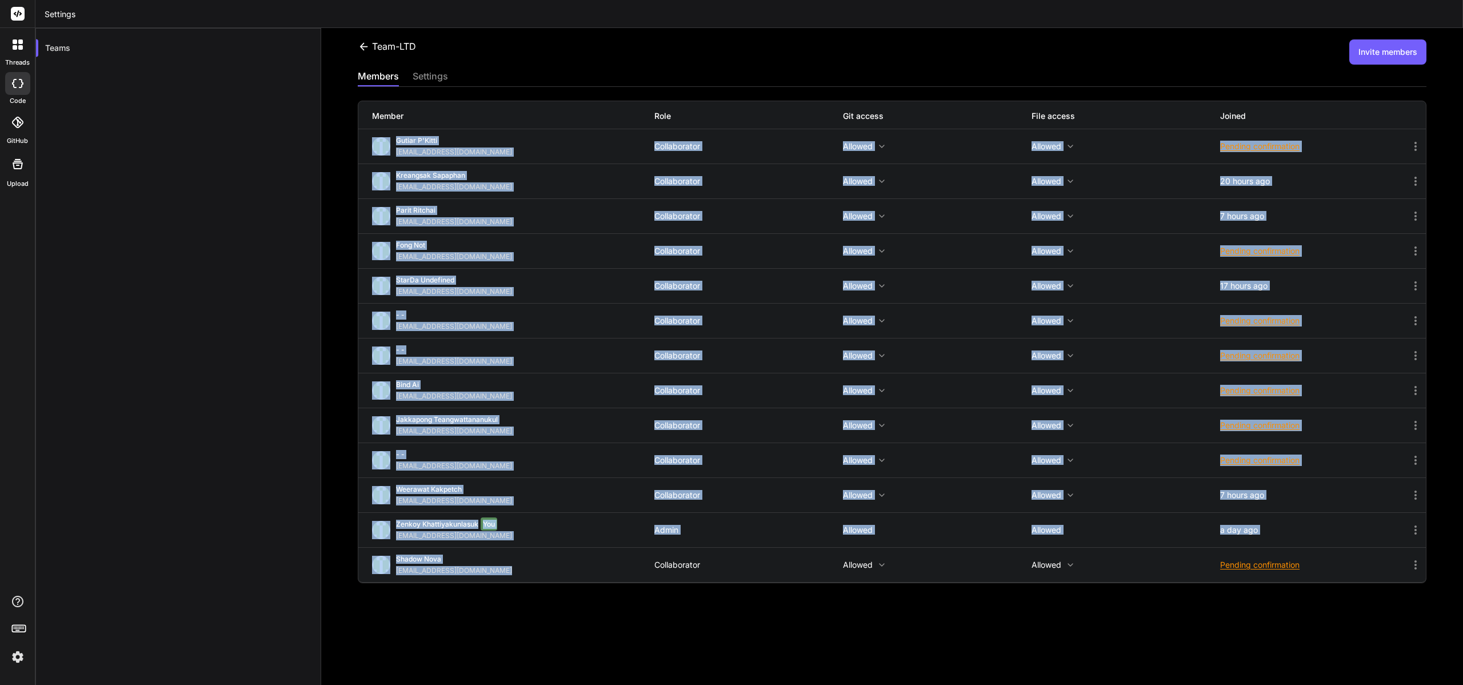
drag, startPoint x: 349, startPoint y: 139, endPoint x: 645, endPoint y: 572, distance: 524.3
click at [642, 572] on div "Team-LTD Invite members members settings Member Role Git access File access Joi…" at bounding box center [892, 356] width 1142 height 657
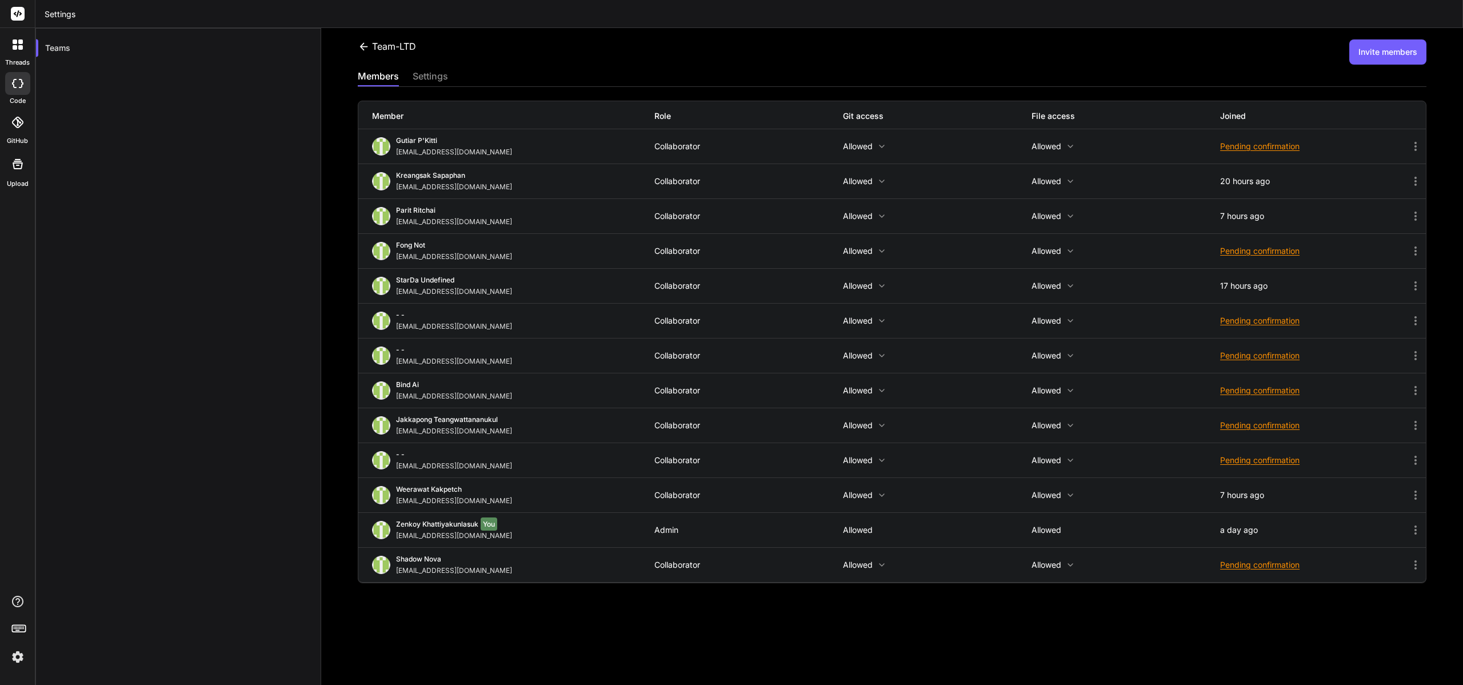
click at [786, 612] on div "Team-LTD Invite members members settings Member Role Git access File access Joi…" at bounding box center [892, 356] width 1142 height 657
click at [1330, 460] on div "Pending confirmation" at bounding box center [1314, 459] width 189 height 11
click at [332, 426] on div at bounding box center [731, 342] width 1463 height 685
click at [1415, 458] on icon at bounding box center [1416, 460] width 14 height 14
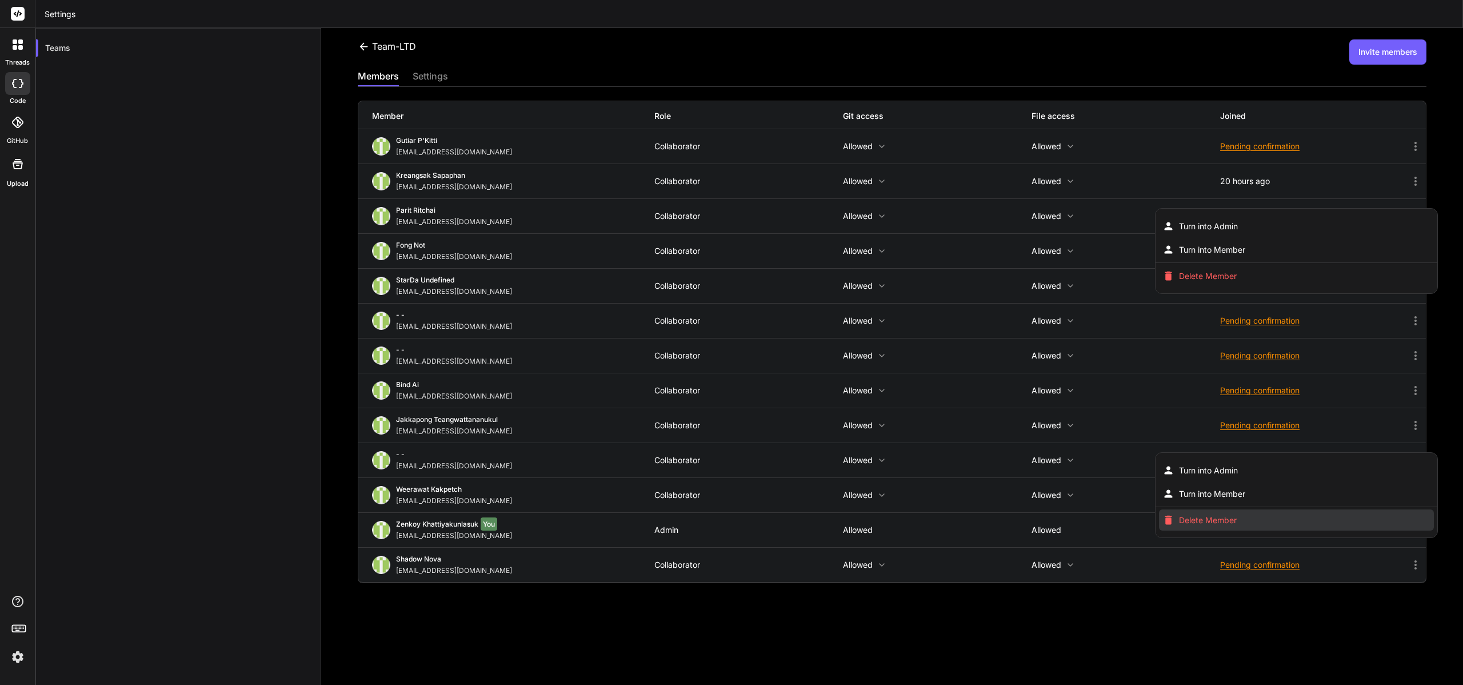
click at [1335, 514] on li "Delete Member" at bounding box center [1296, 519] width 275 height 21
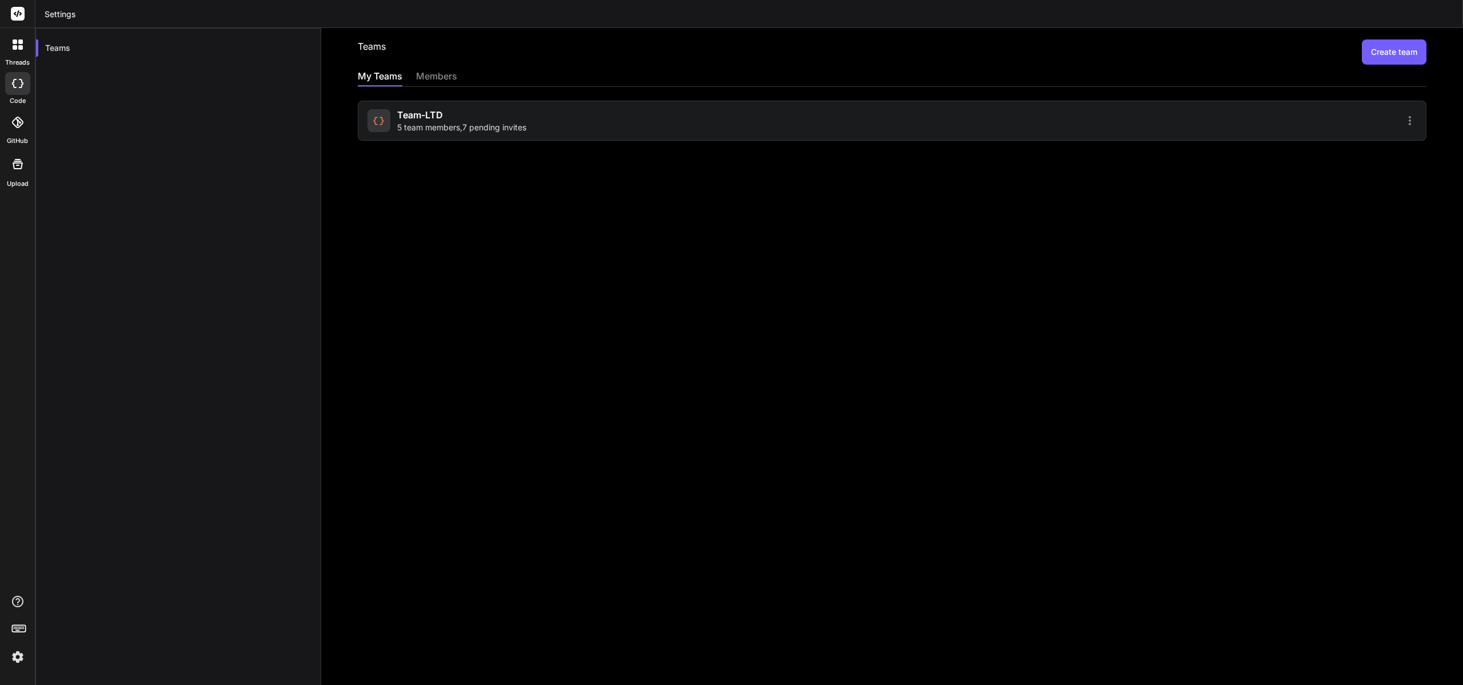
click at [1044, 113] on div "Team-LTD 5 team members , 7 pending invites" at bounding box center [892, 121] width 1069 height 40
click at [1047, 125] on div at bounding box center [1156, 121] width 521 height 14
click at [1354, 125] on div at bounding box center [1156, 121] width 521 height 14
click at [422, 110] on span "Team-LTD" at bounding box center [420, 115] width 46 height 14
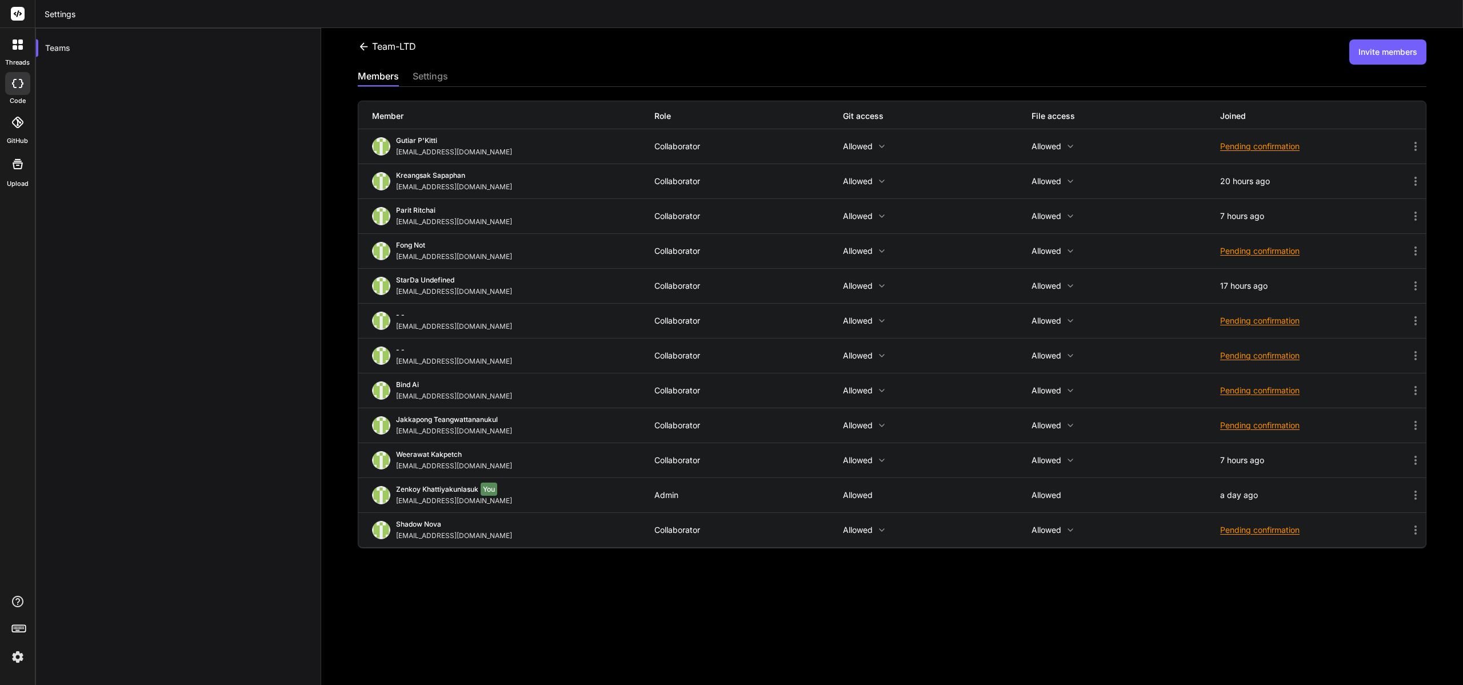
click at [1387, 58] on button "Invite members" at bounding box center [1388, 51] width 77 height 25
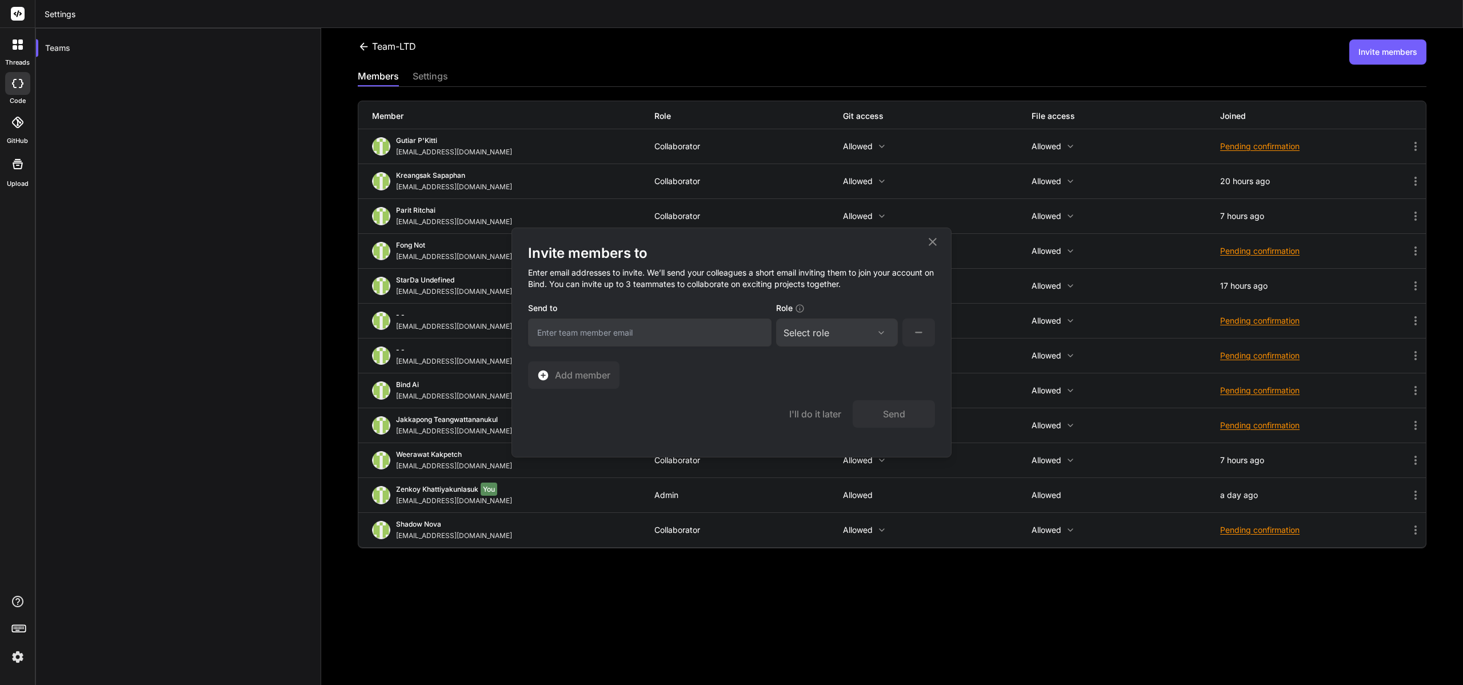
click at [639, 334] on input "email" at bounding box center [650, 332] width 244 height 28
paste input "[EMAIL_ADDRESS][DOMAIN_NAME]"
type input "[EMAIL_ADDRESS][DOMAIN_NAME]"
click at [856, 337] on div "Select role" at bounding box center [837, 333] width 107 height 14
click at [836, 402] on div "Collaborator" at bounding box center [822, 407] width 46 height 11
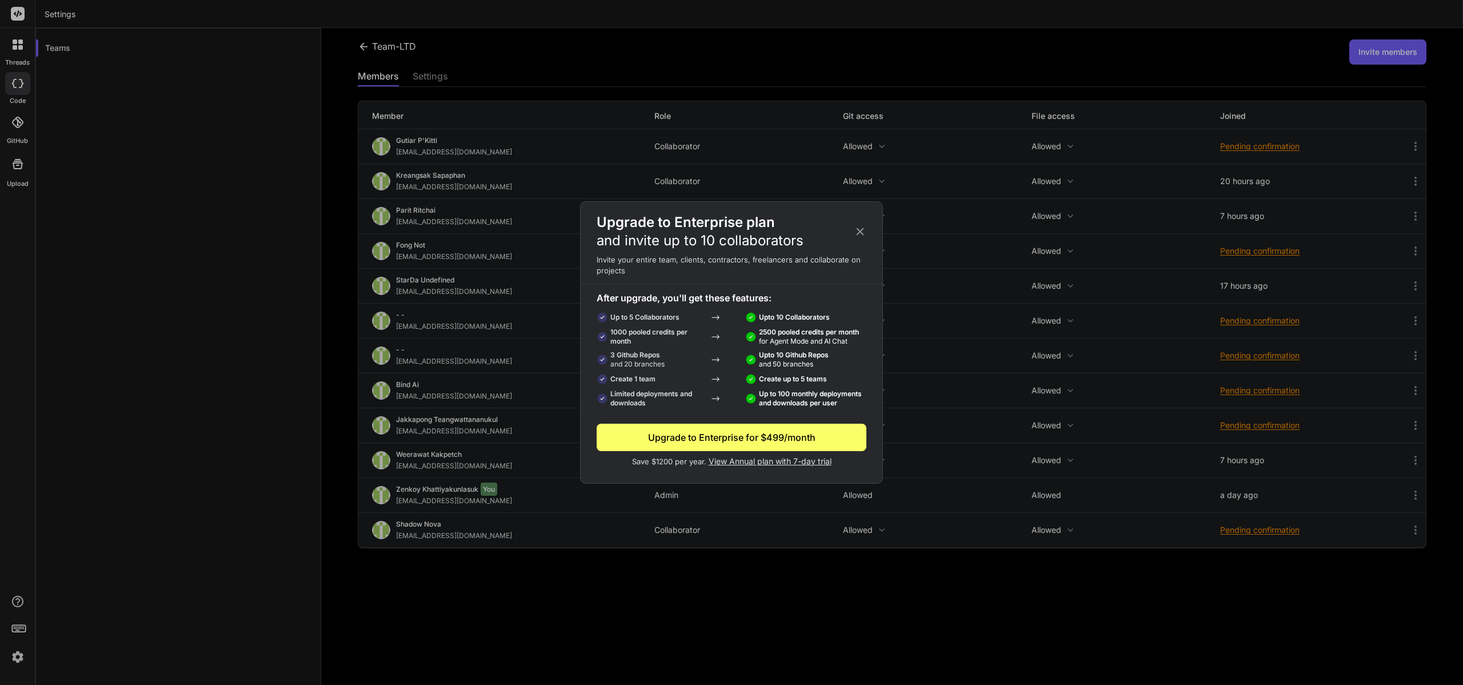
click at [859, 237] on icon at bounding box center [860, 231] width 13 height 13
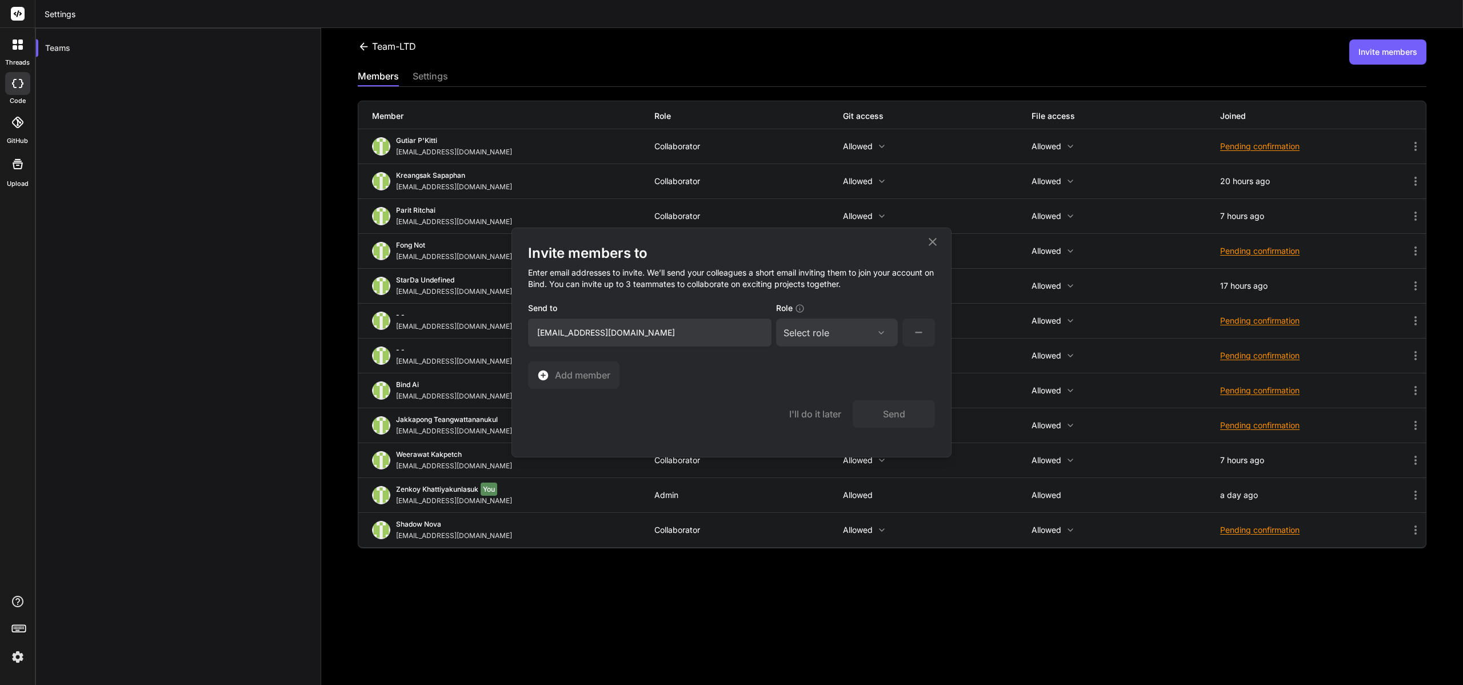
click at [919, 333] on icon at bounding box center [919, 332] width 14 height 14
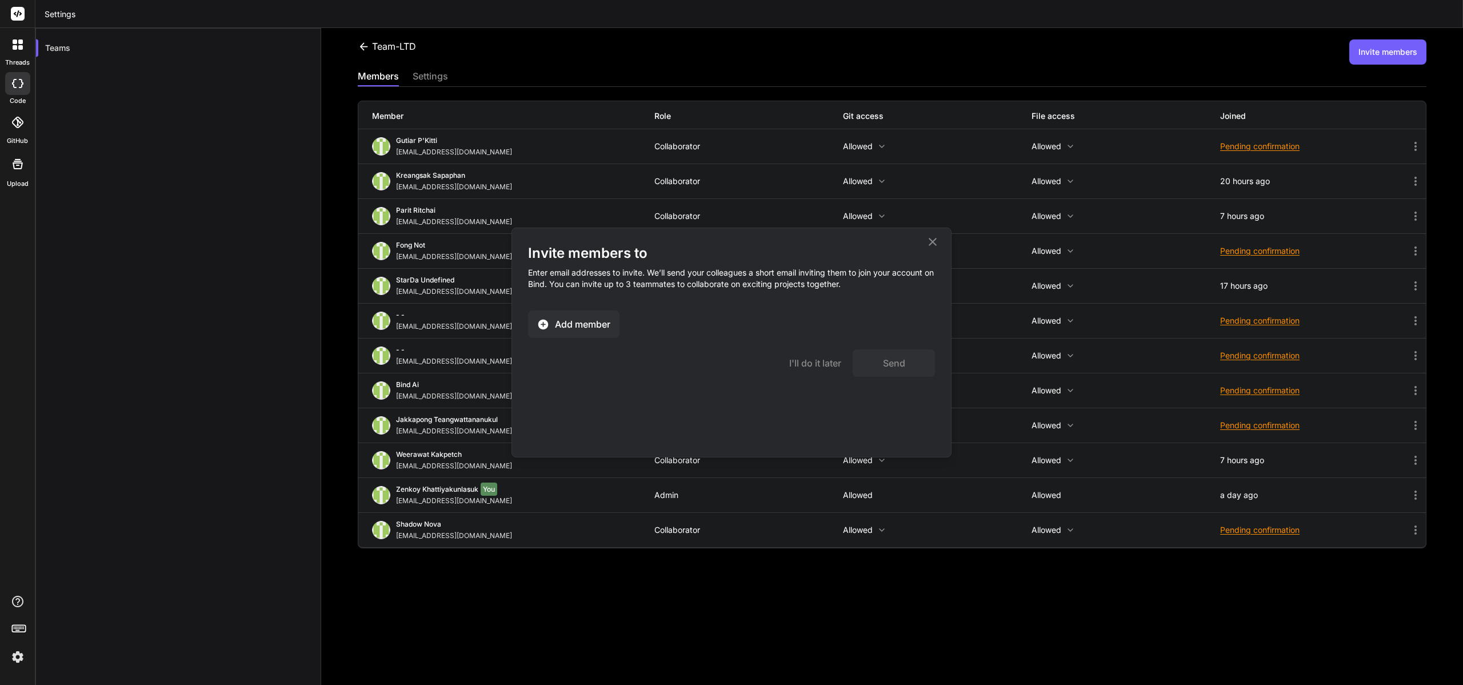
click at [618, 315] on button "Add member" at bounding box center [573, 323] width 91 height 27
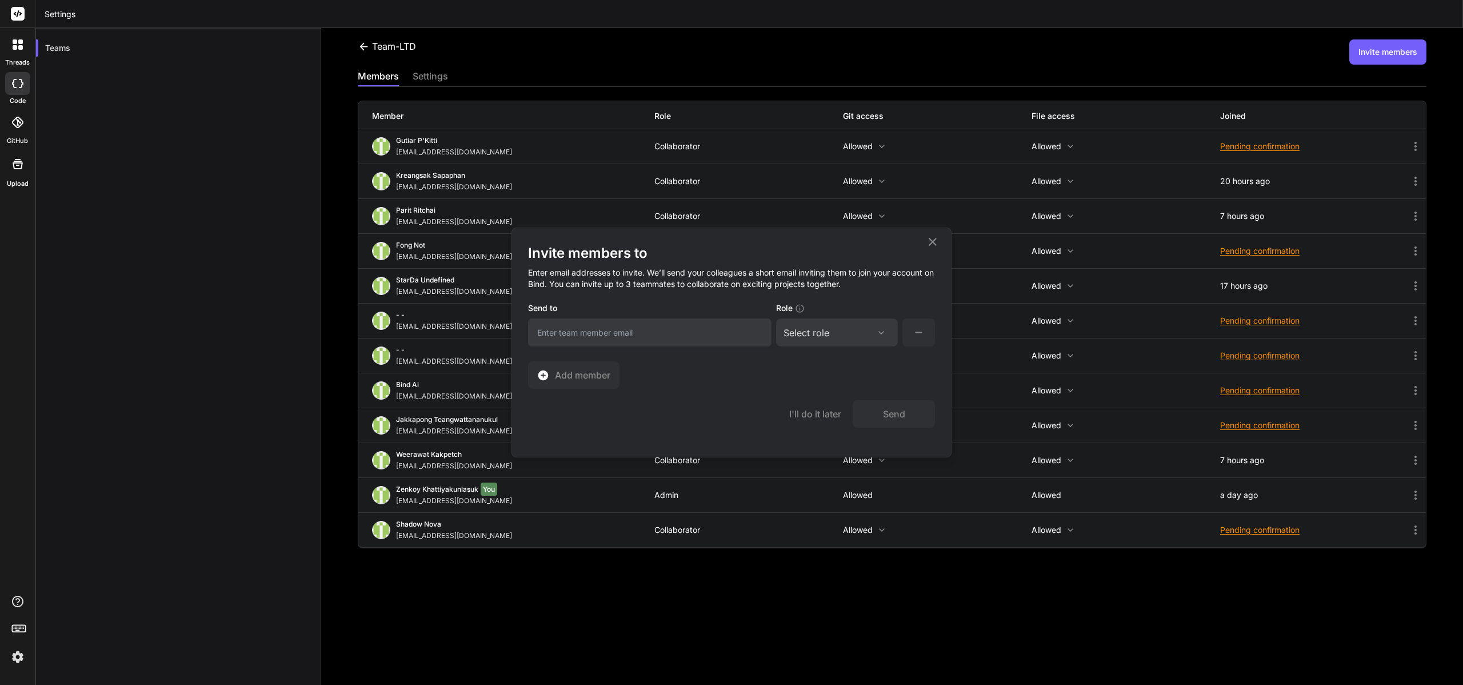
click at [580, 325] on input "email" at bounding box center [650, 332] width 244 height 28
paste input "[EMAIL_ADDRESS][DOMAIN_NAME]"
type input "[EMAIL_ADDRESS][DOMAIN_NAME]"
click at [791, 329] on div "Select role" at bounding box center [807, 333] width 46 height 14
click at [817, 402] on div "Collaborator" at bounding box center [822, 407] width 46 height 11
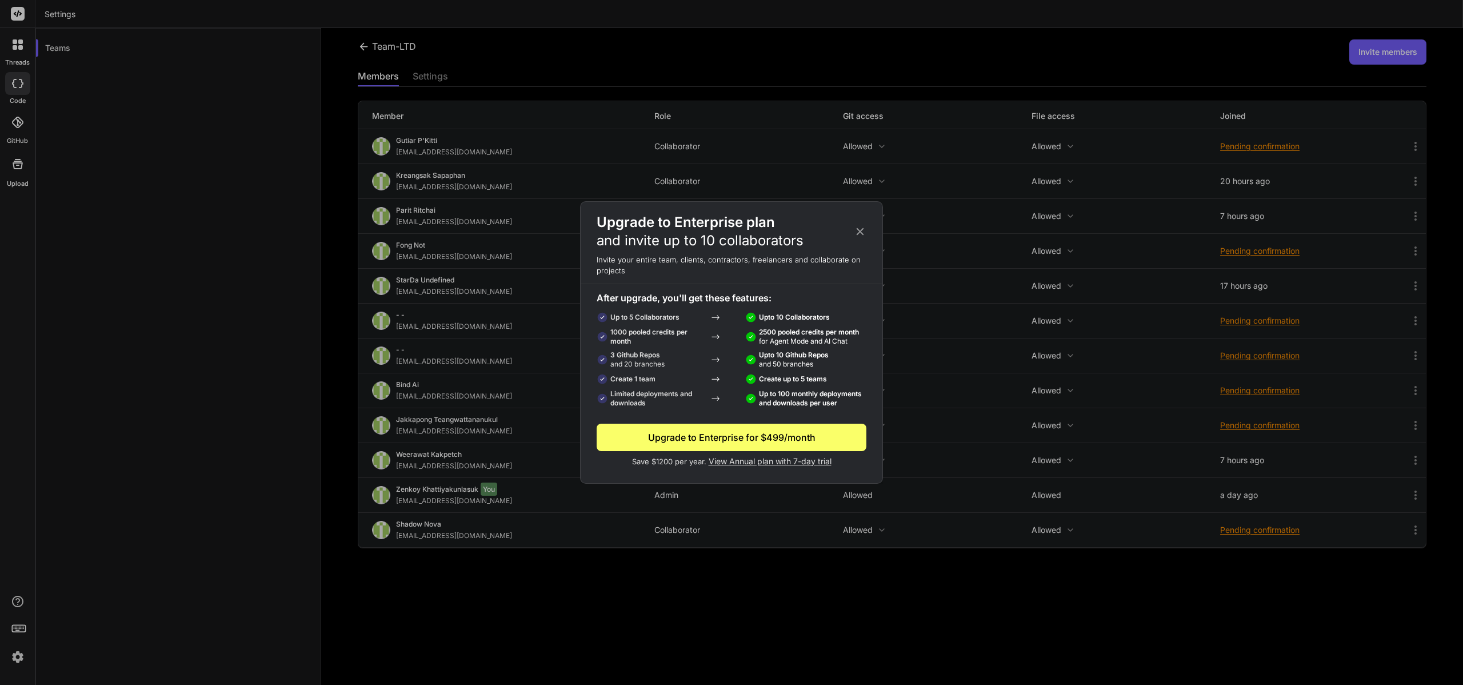
click at [857, 237] on icon at bounding box center [860, 231] width 13 height 13
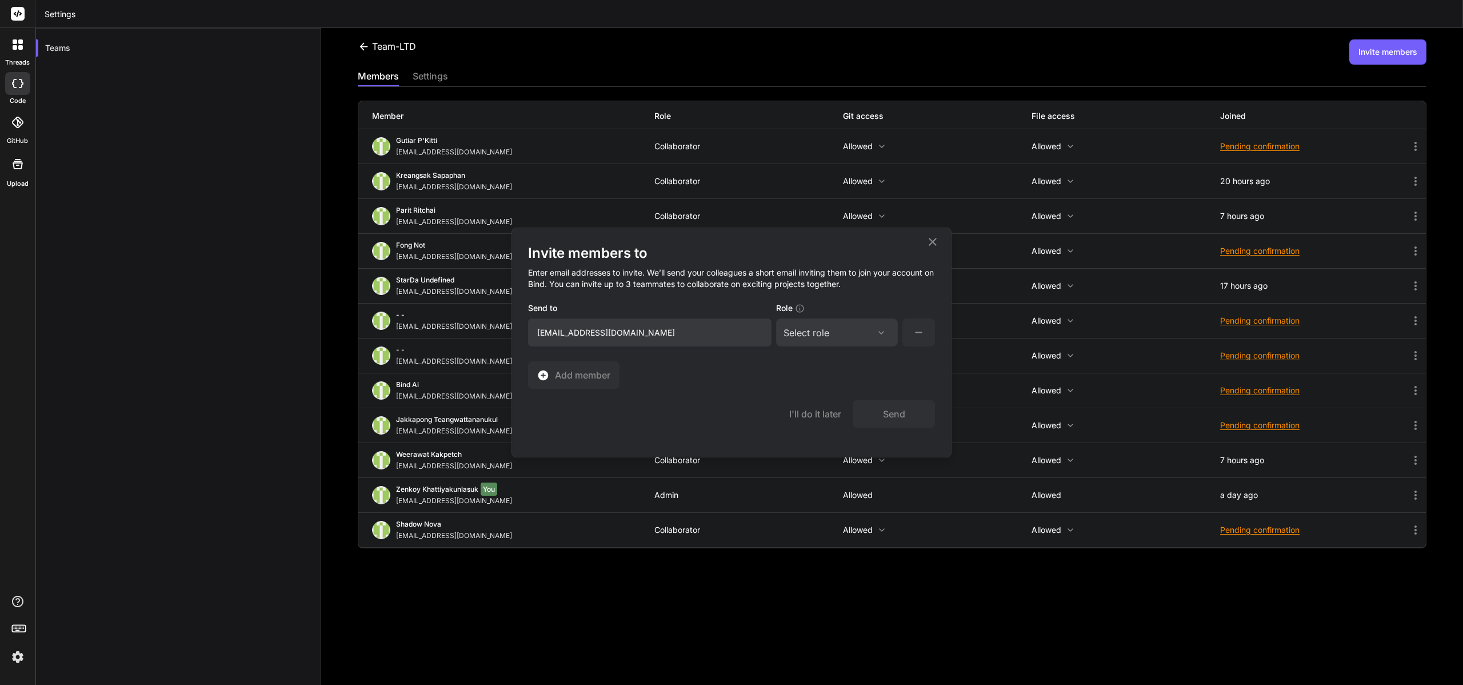
click at [936, 244] on icon at bounding box center [933, 242] width 8 height 8
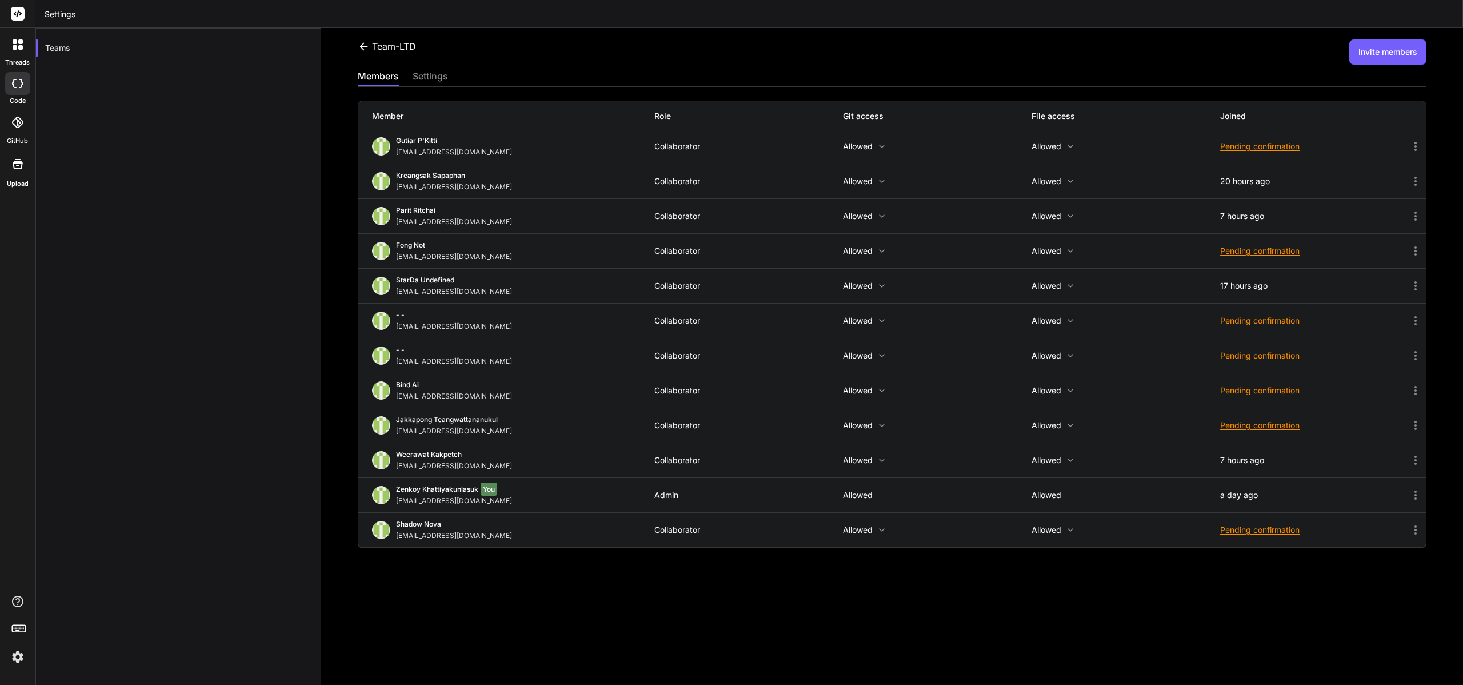
click at [1412, 354] on icon at bounding box center [1416, 356] width 14 height 14
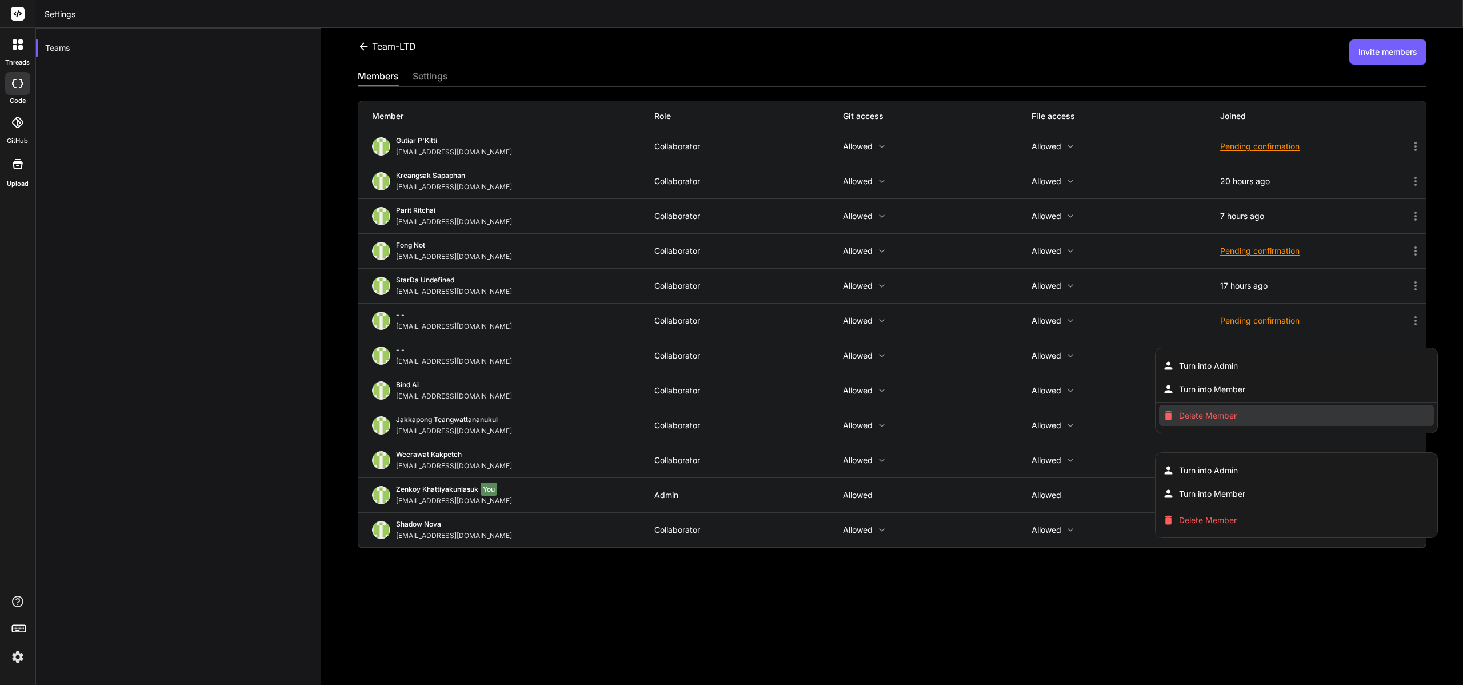
click at [1360, 417] on li "Delete Member" at bounding box center [1296, 415] width 275 height 21
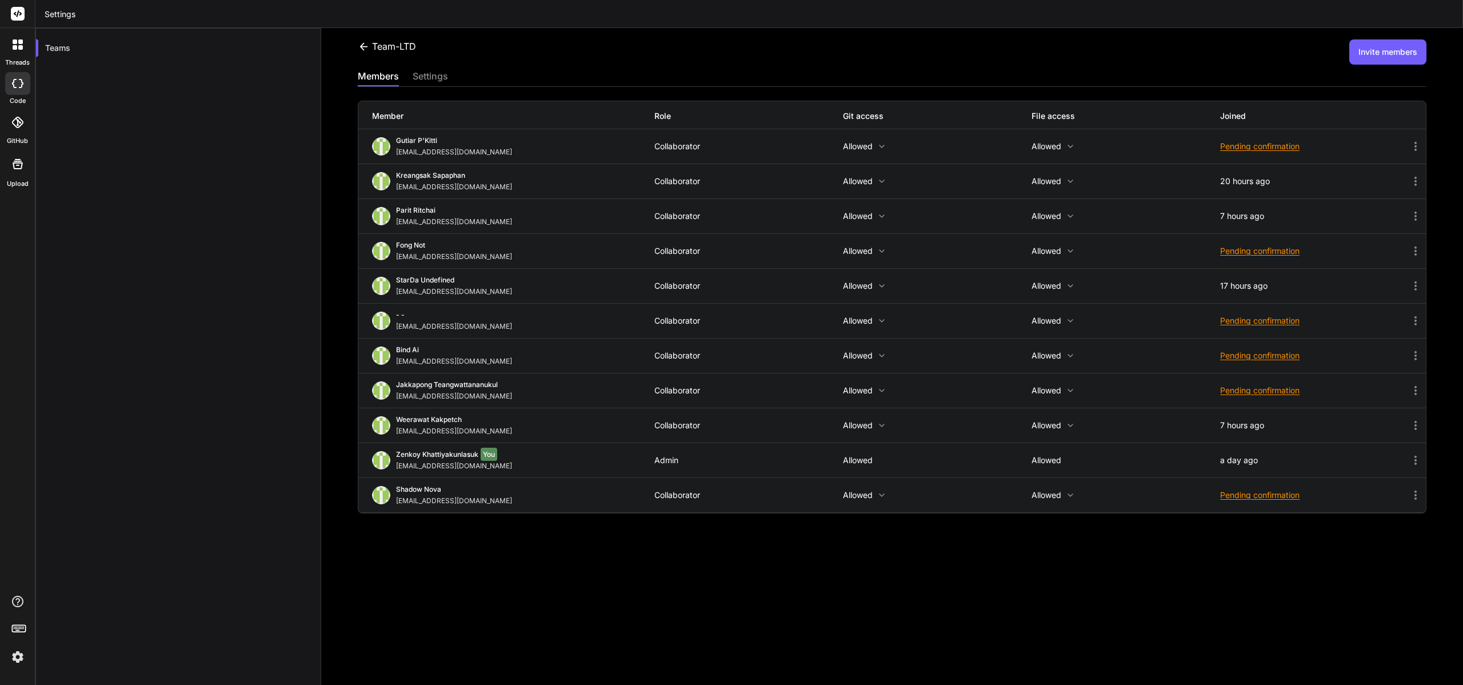
click at [1392, 54] on button "Invite members" at bounding box center [1388, 51] width 77 height 25
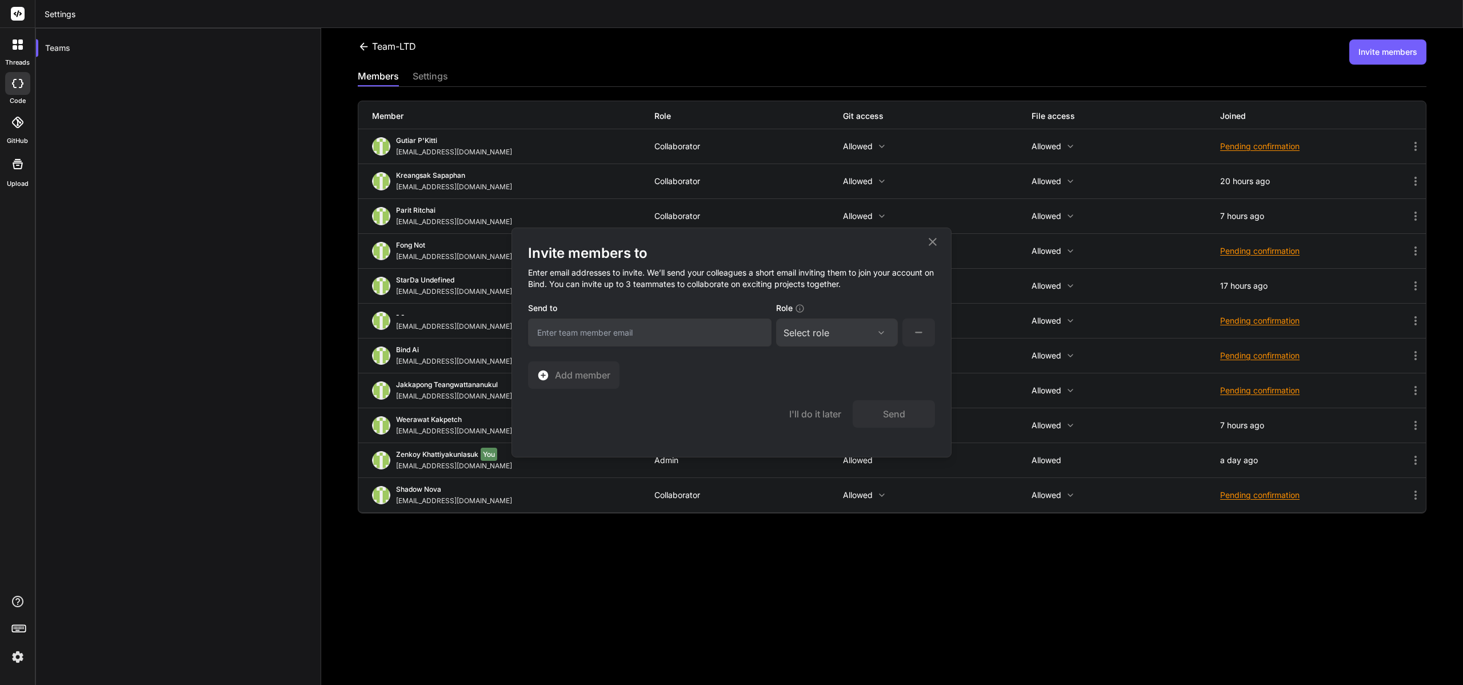
click at [661, 327] on input "email" at bounding box center [650, 332] width 244 height 28
paste input "[EMAIL_ADDRESS][DOMAIN_NAME]"
type input "[EMAIL_ADDRESS][DOMAIN_NAME]"
click at [829, 333] on div "Select role" at bounding box center [807, 333] width 46 height 14
click at [830, 410] on div "Collaborator" at bounding box center [822, 407] width 46 height 11
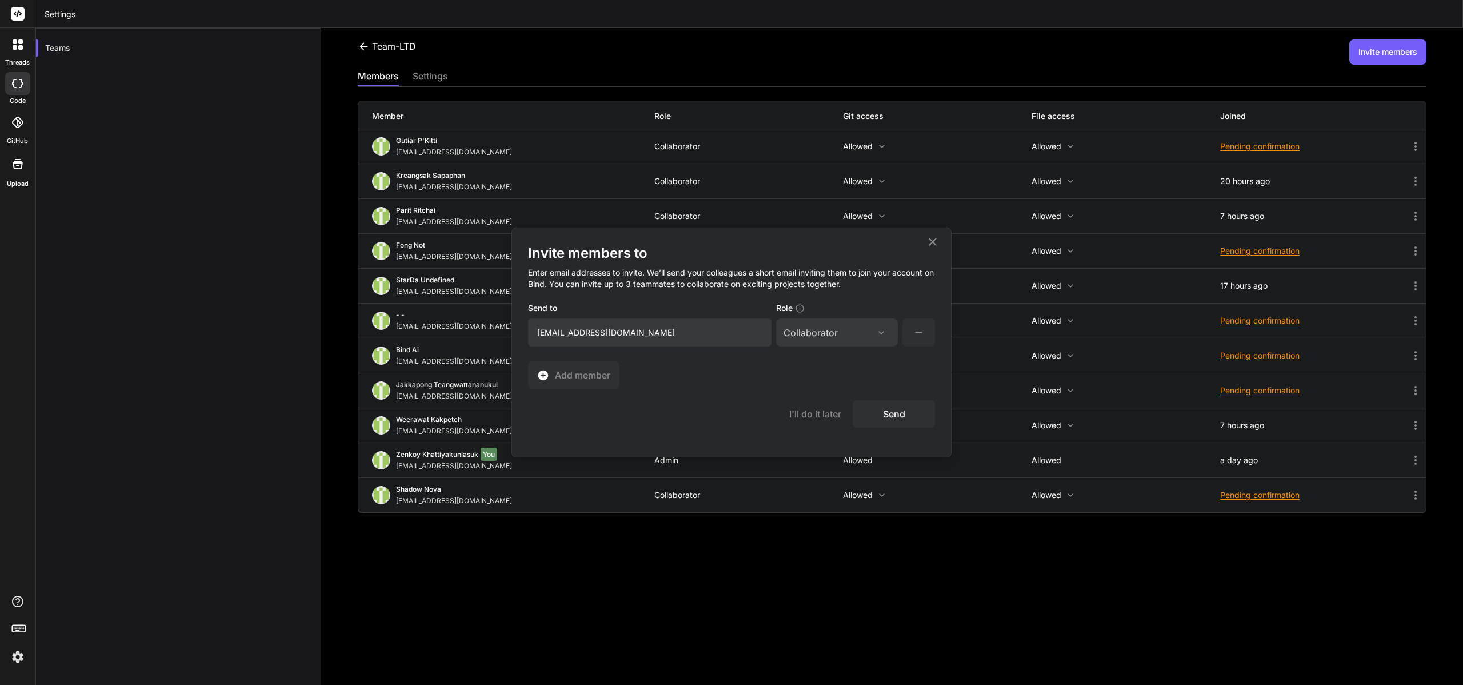
click at [877, 418] on button "Send" at bounding box center [894, 413] width 82 height 27
